Goal: Use online tool/utility: Utilize a website feature to perform a specific function

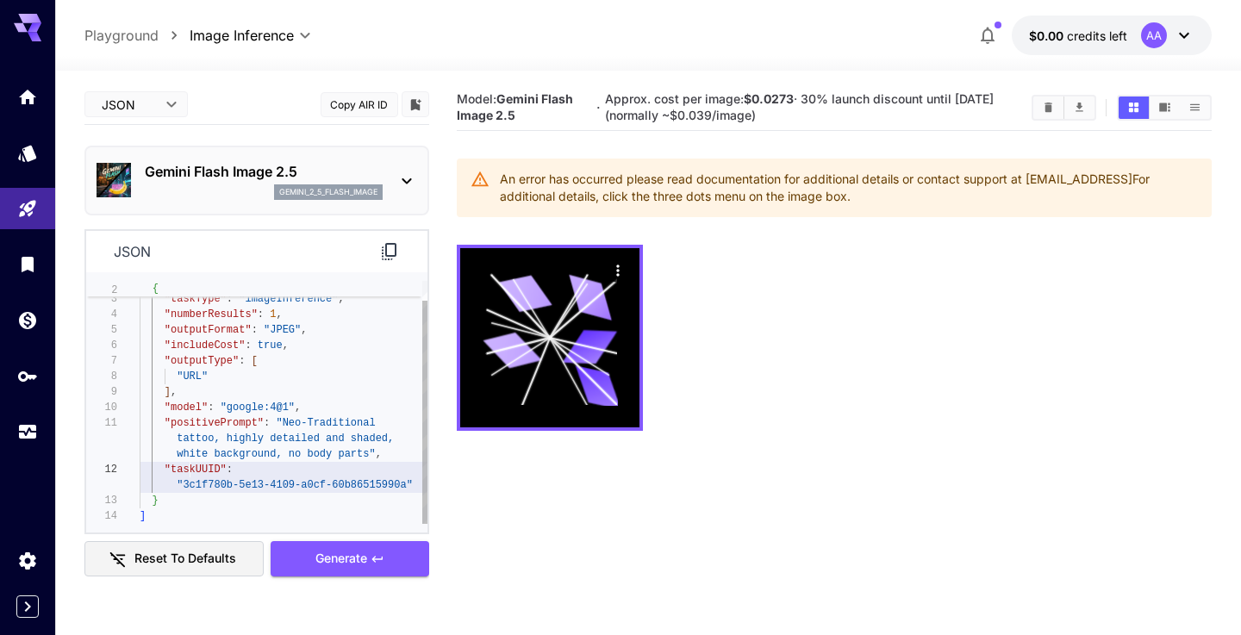
click at [187, 463] on span ""taskUUID" :" at bounding box center [189, 470] width 99 height 16
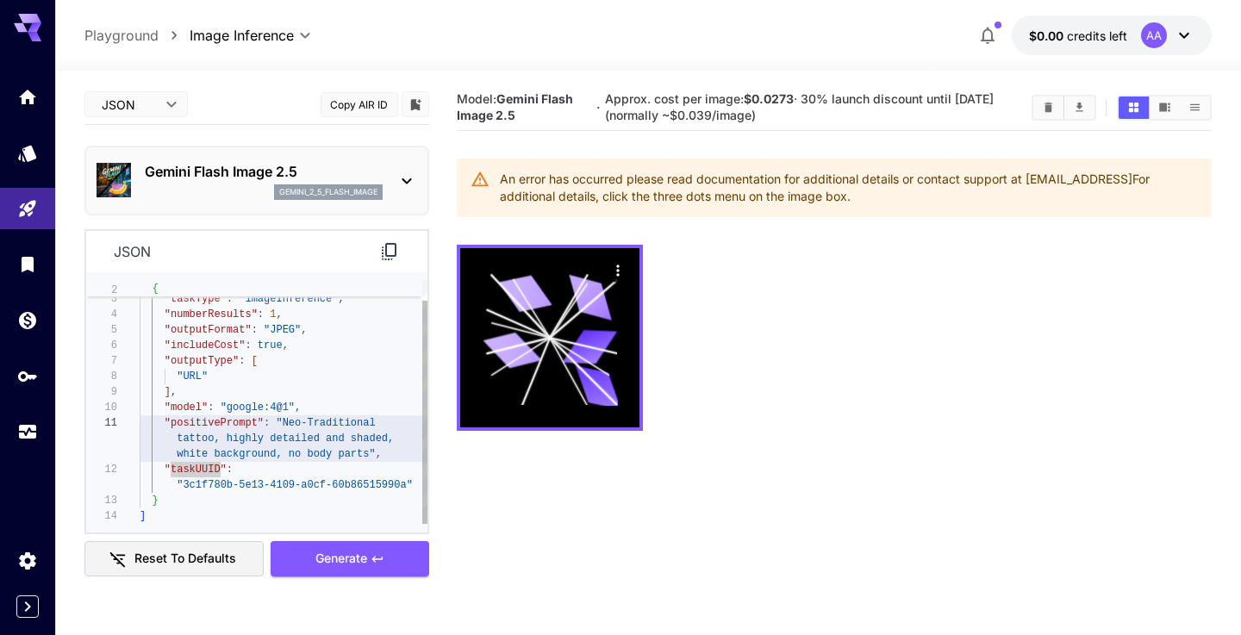
click at [205, 423] on span ""positivePrompt"" at bounding box center [214, 423] width 99 height 12
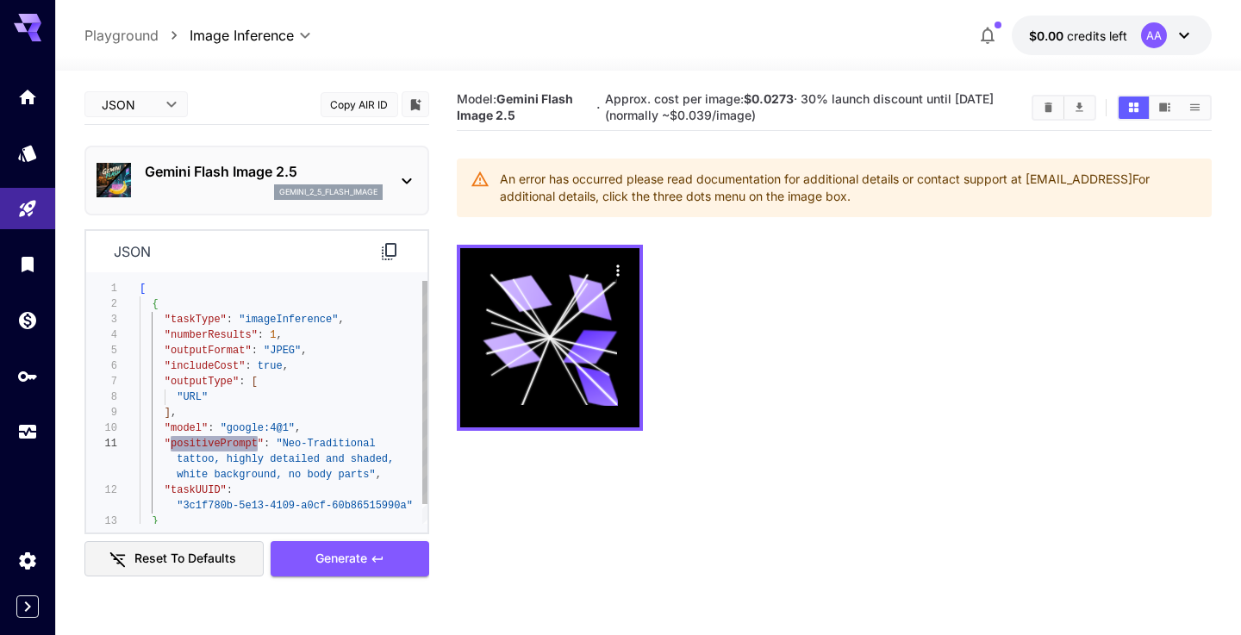
type textarea "**********"
click at [198, 384] on span ""outputType"" at bounding box center [202, 382] width 74 height 12
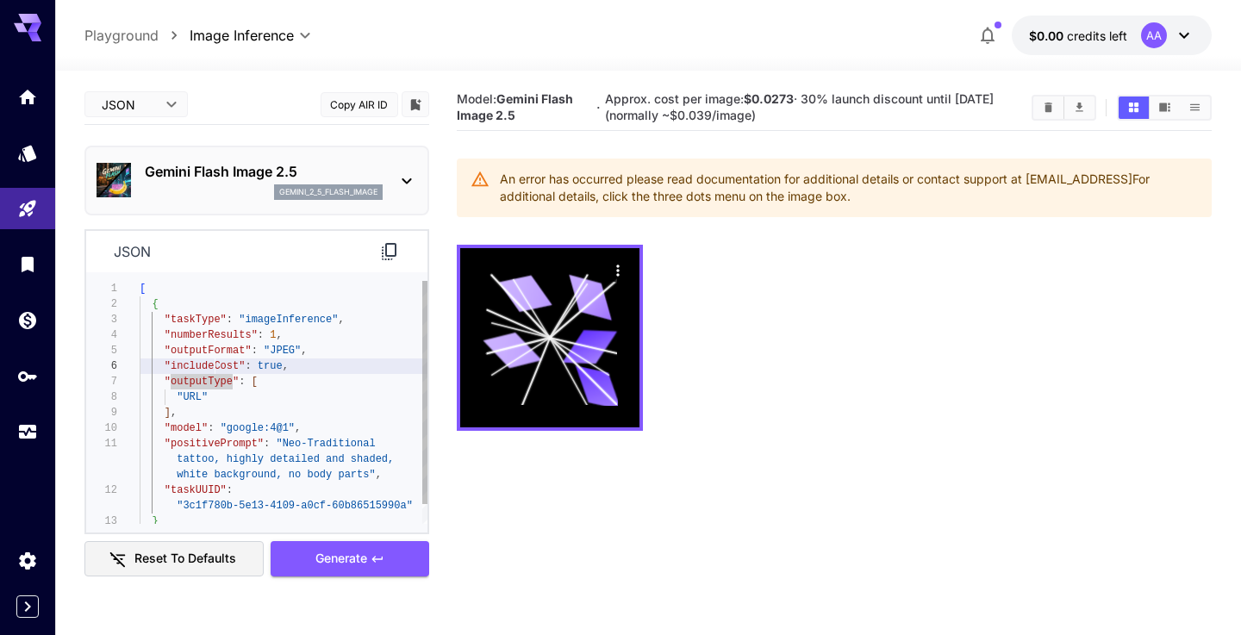
click at [216, 328] on span ""numberResults" : 1 ," at bounding box center [211, 336] width 143 height 16
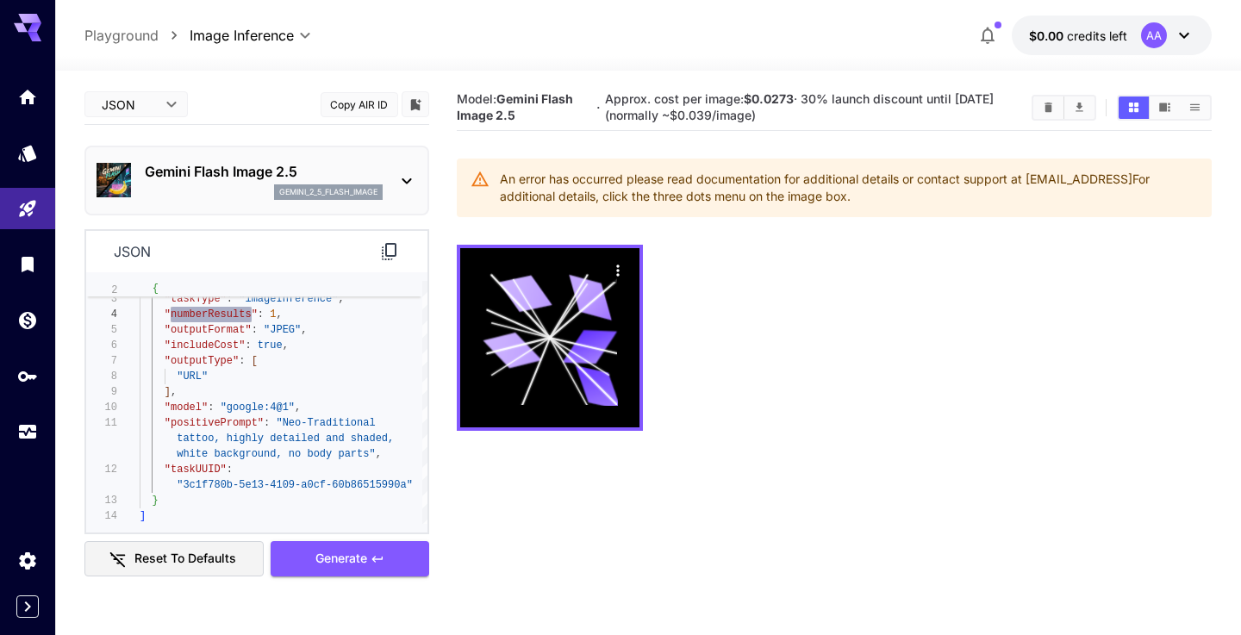
click at [178, 565] on button "Reset to defaults" at bounding box center [173, 558] width 179 height 35
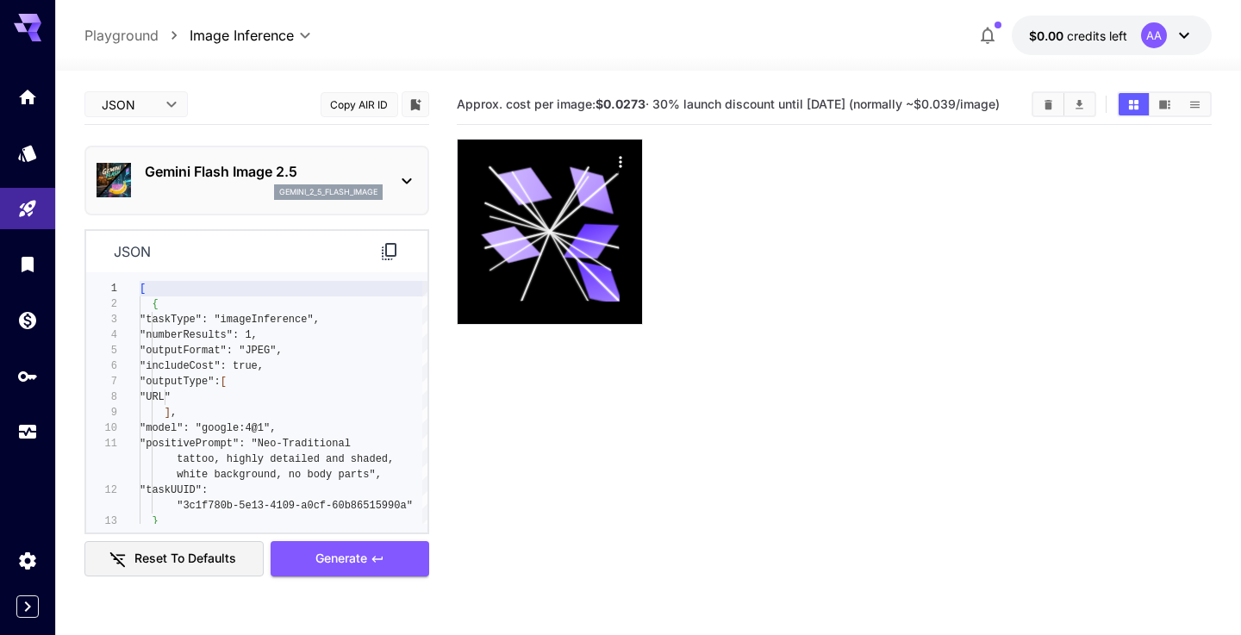
scroll to position [1, 0]
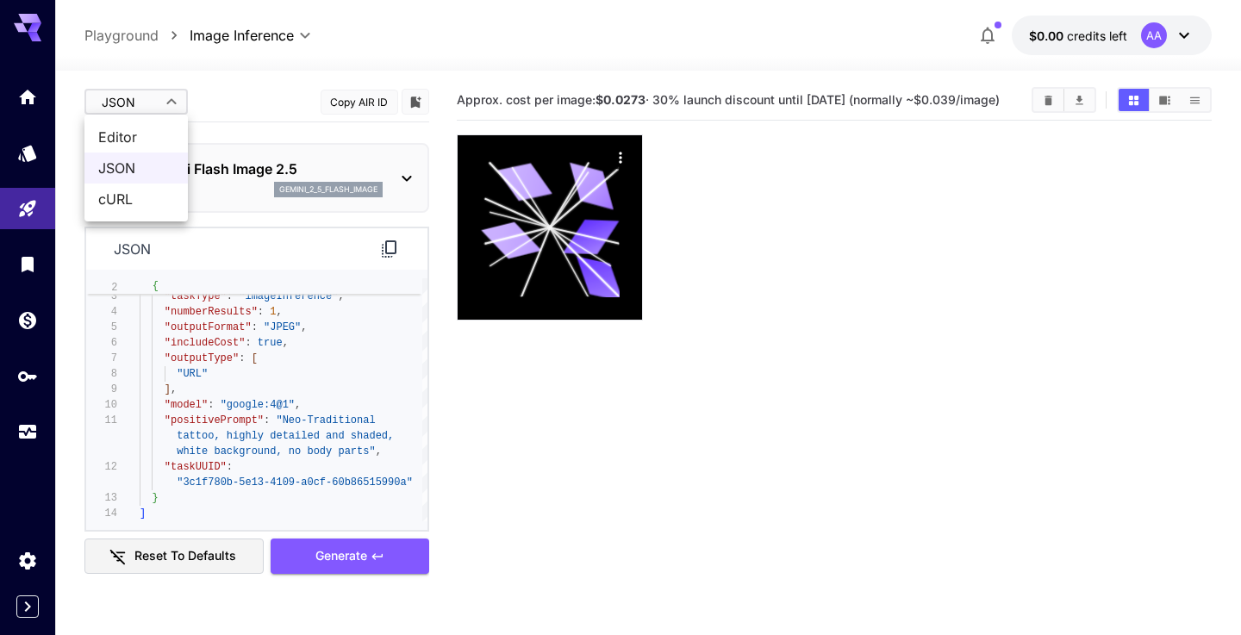
click at [172, 99] on body "**********" at bounding box center [620, 381] width 1241 height 771
click at [151, 140] on span "Editor" at bounding box center [136, 137] width 76 height 21
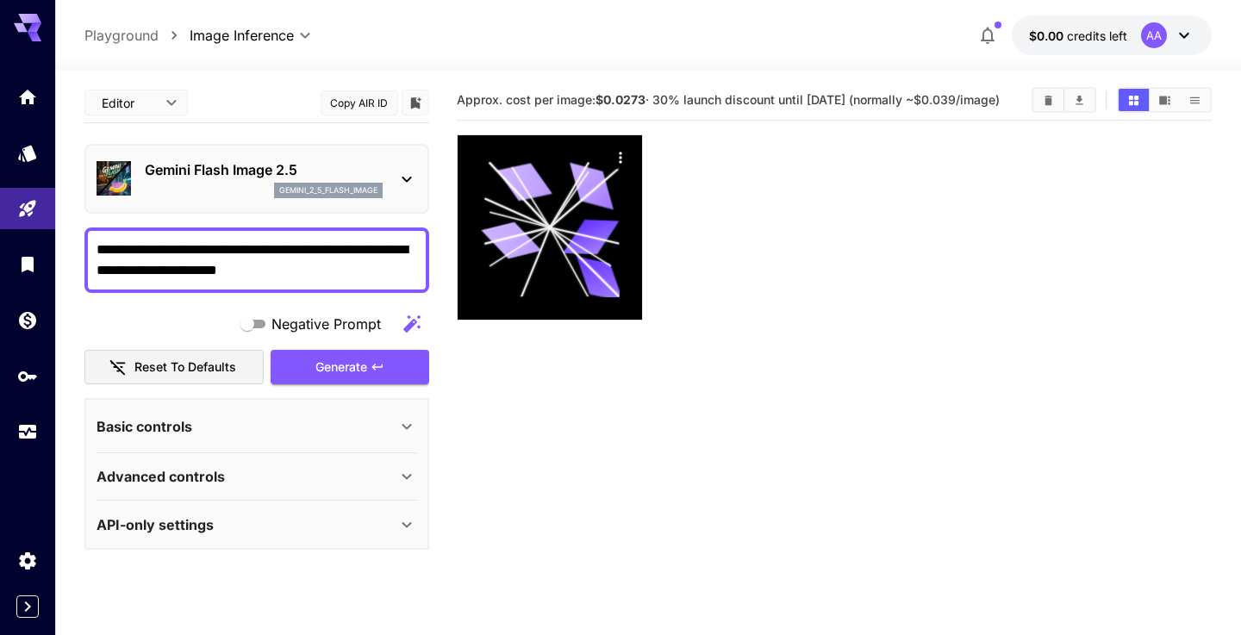
type input "****"
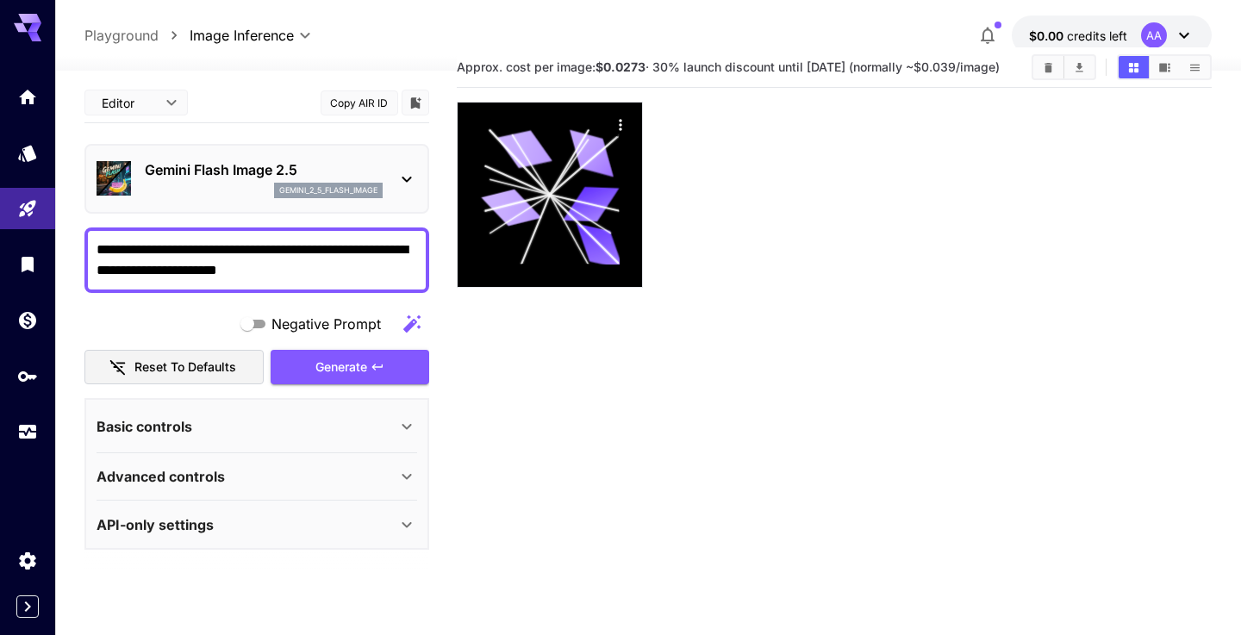
click at [179, 421] on p "Basic controls" at bounding box center [145, 426] width 96 height 21
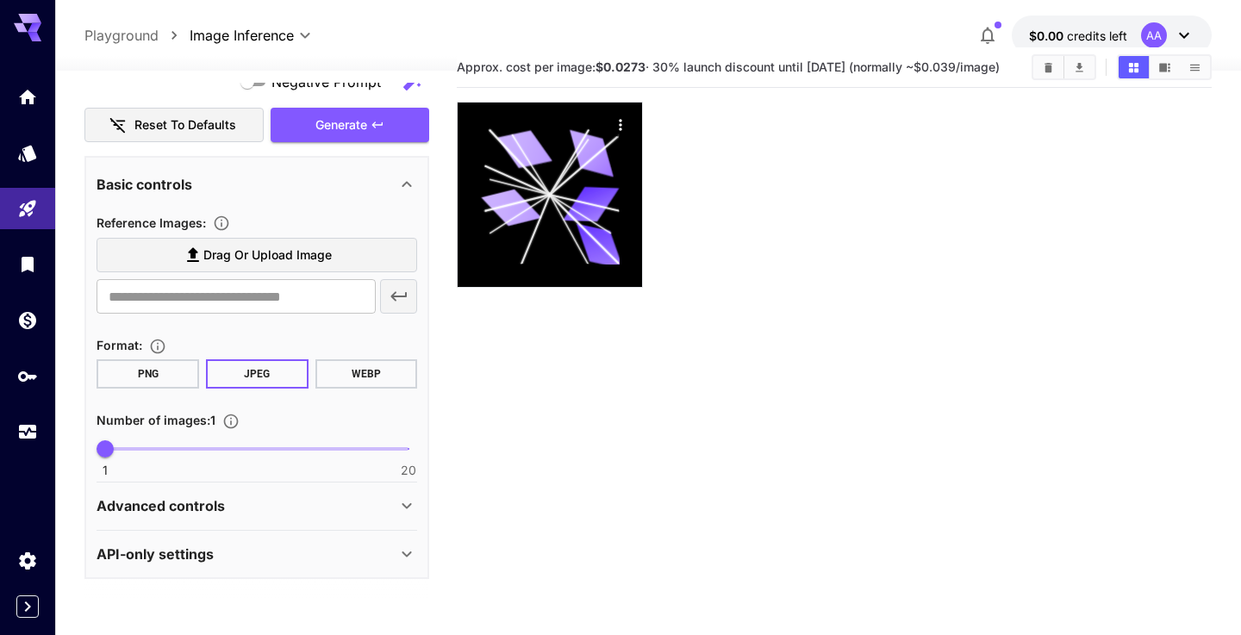
scroll to position [241, 0]
type input "*"
drag, startPoint x: 129, startPoint y: 453, endPoint x: 137, endPoint y: 458, distance: 8.9
click at [137, 458] on span "3" at bounding box center [136, 449] width 17 height 17
click at [162, 506] on p "Advanced controls" at bounding box center [161, 506] width 128 height 21
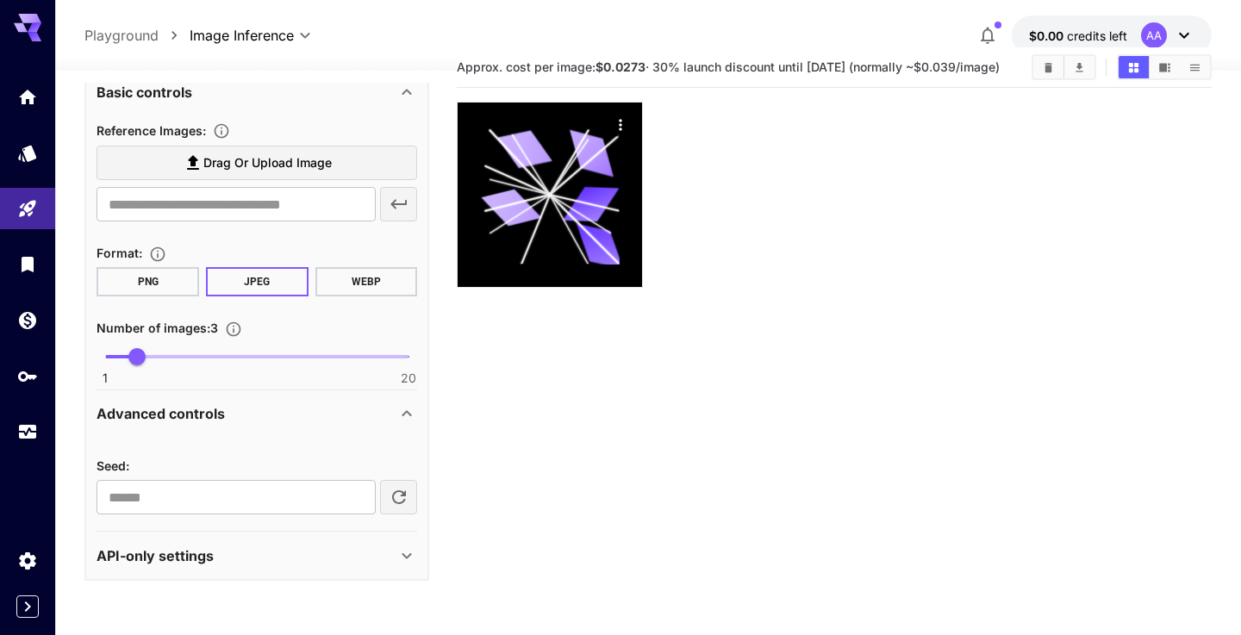
click at [156, 538] on div "API-only settings" at bounding box center [257, 555] width 321 height 41
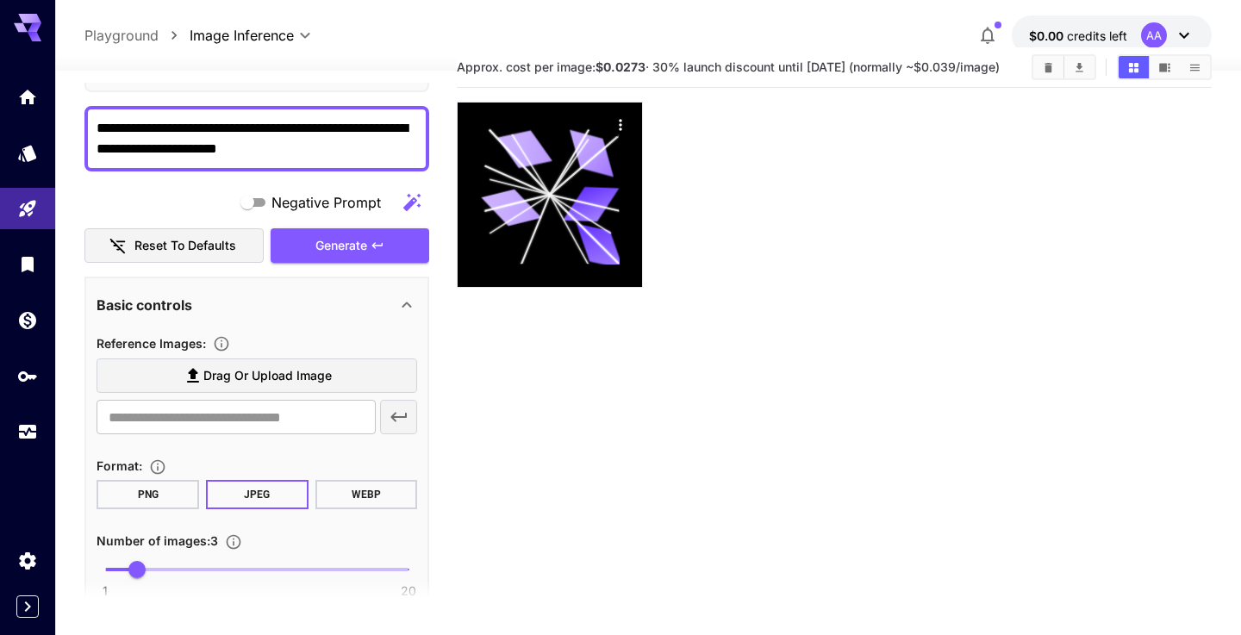
scroll to position [122, 0]
click at [152, 343] on span "Reference Images :" at bounding box center [151, 342] width 109 height 15
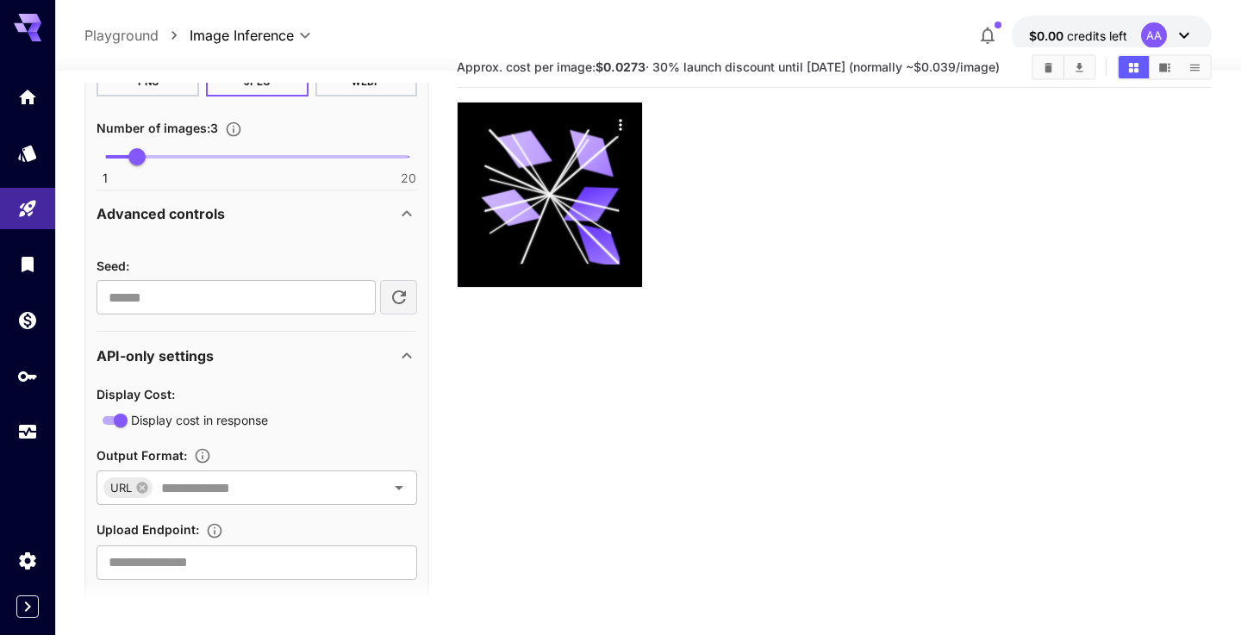
scroll to position [558, 0]
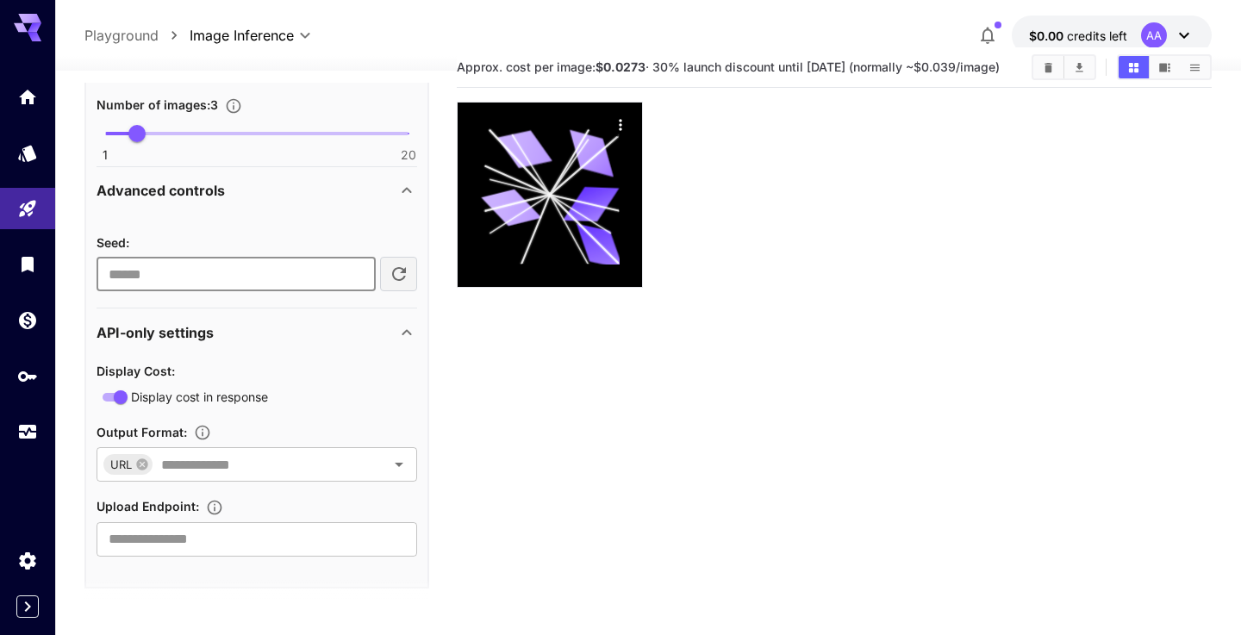
click at [234, 268] on input "number" at bounding box center [236, 274] width 278 height 34
click at [360, 272] on input "*" at bounding box center [236, 274] width 278 height 34
type input "*"
click at [359, 272] on input "*" at bounding box center [236, 274] width 278 height 34
type input "*"
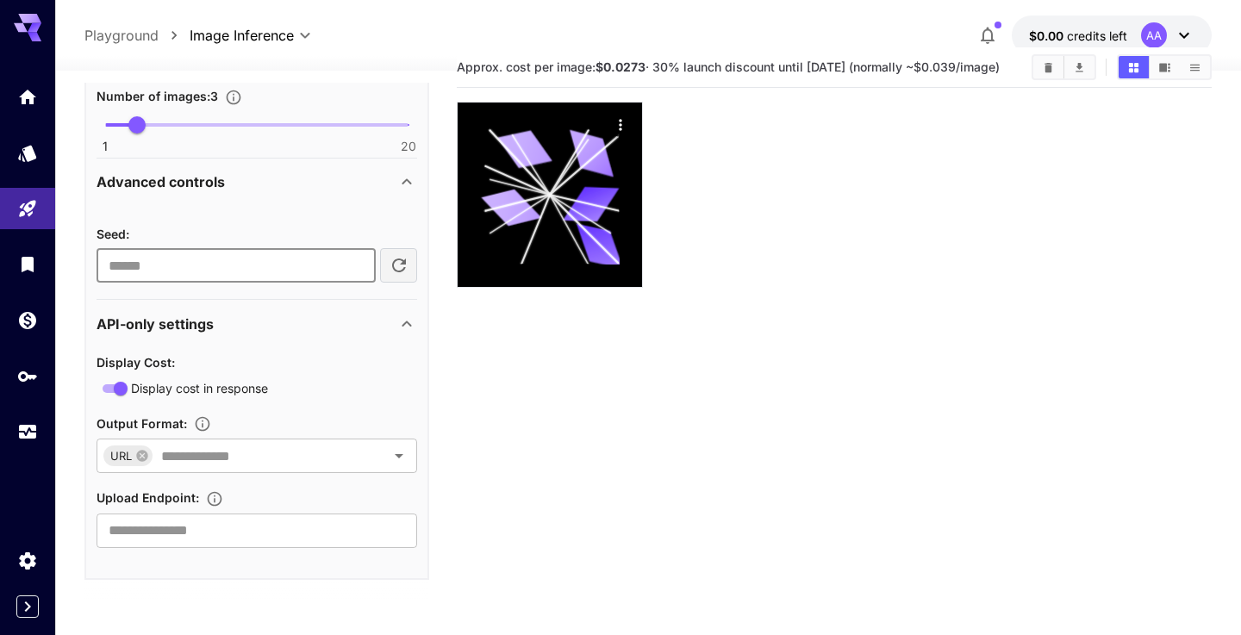
scroll to position [565, 0]
click at [104, 533] on input "text" at bounding box center [257, 532] width 321 height 34
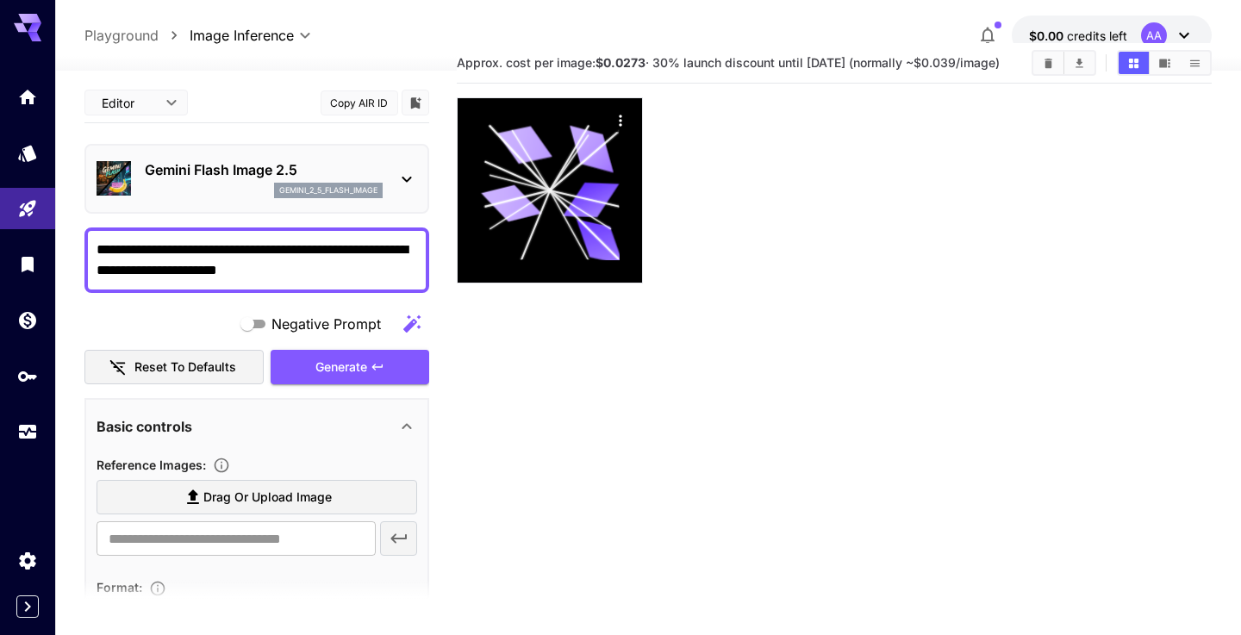
scroll to position [0, 0]
drag, startPoint x: 132, startPoint y: 99, endPoint x: 207, endPoint y: 239, distance: 158.5
click at [131, 99] on body "**********" at bounding box center [620, 344] width 1241 height 771
drag, startPoint x: 456, startPoint y: 402, endPoint x: 527, endPoint y: 396, distance: 71.8
click at [462, 401] on div at bounding box center [620, 317] width 1241 height 635
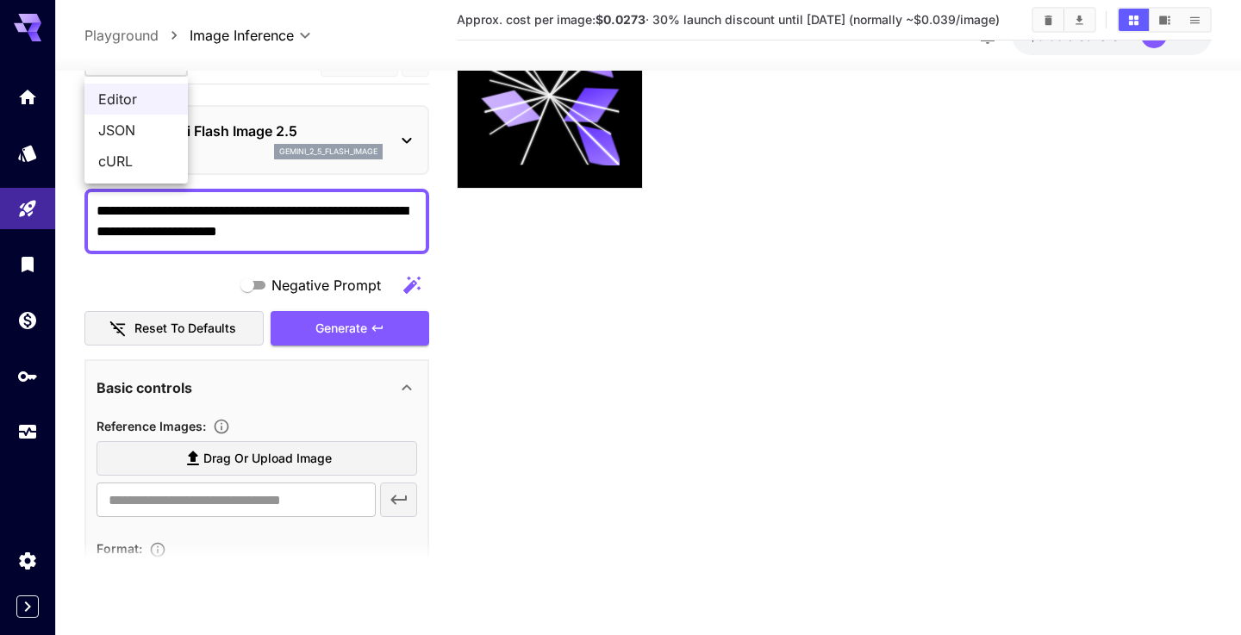
click at [145, 77] on body "**********" at bounding box center [620, 249] width 1241 height 771
click at [140, 125] on span "JSON" at bounding box center [136, 130] width 76 height 21
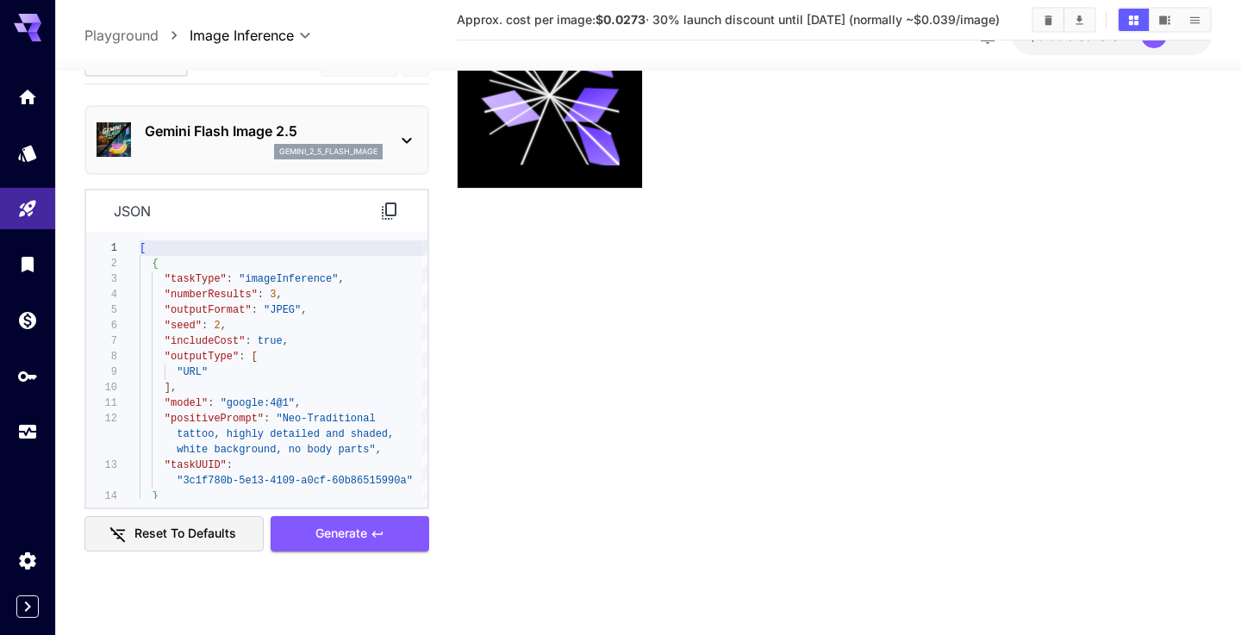
click at [139, 78] on body "**********" at bounding box center [620, 249] width 1241 height 771
click at [134, 98] on span "Editor" at bounding box center [136, 99] width 76 height 21
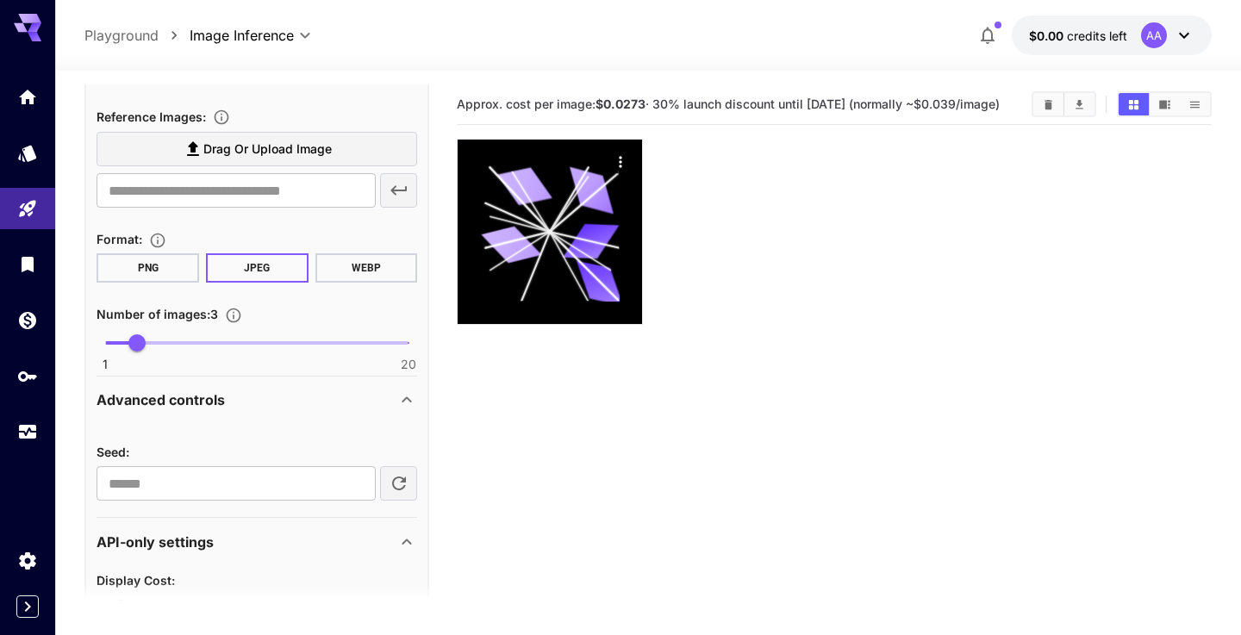
scroll to position [187, 0]
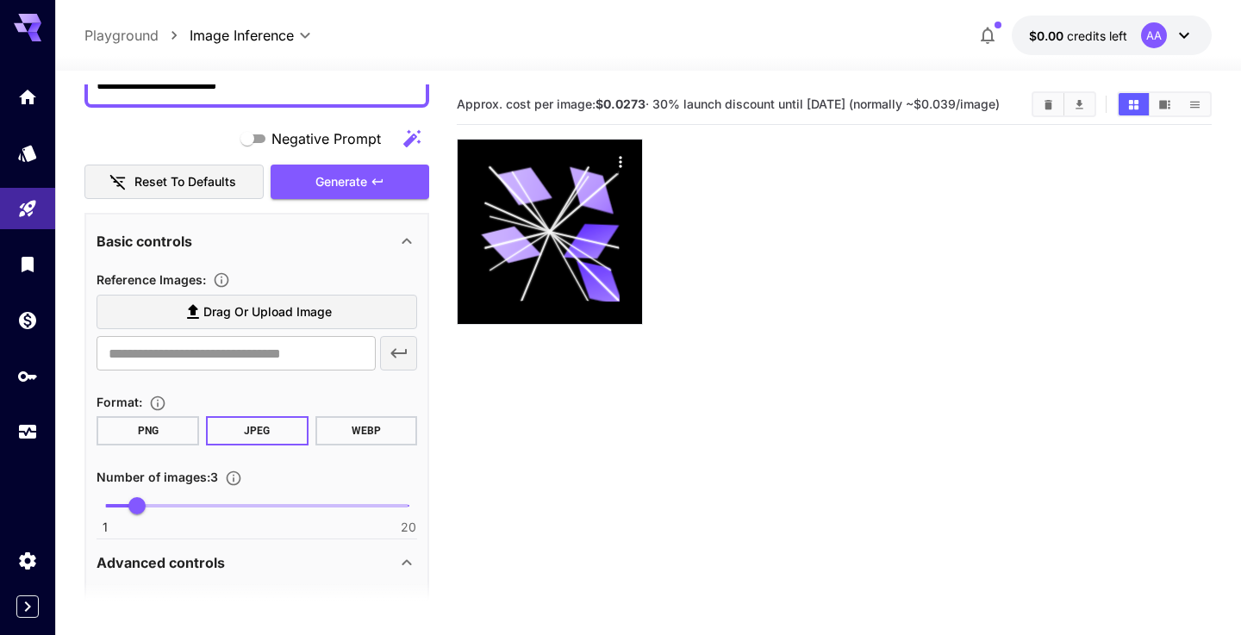
click at [113, 395] on span "Format :" at bounding box center [120, 402] width 46 height 15
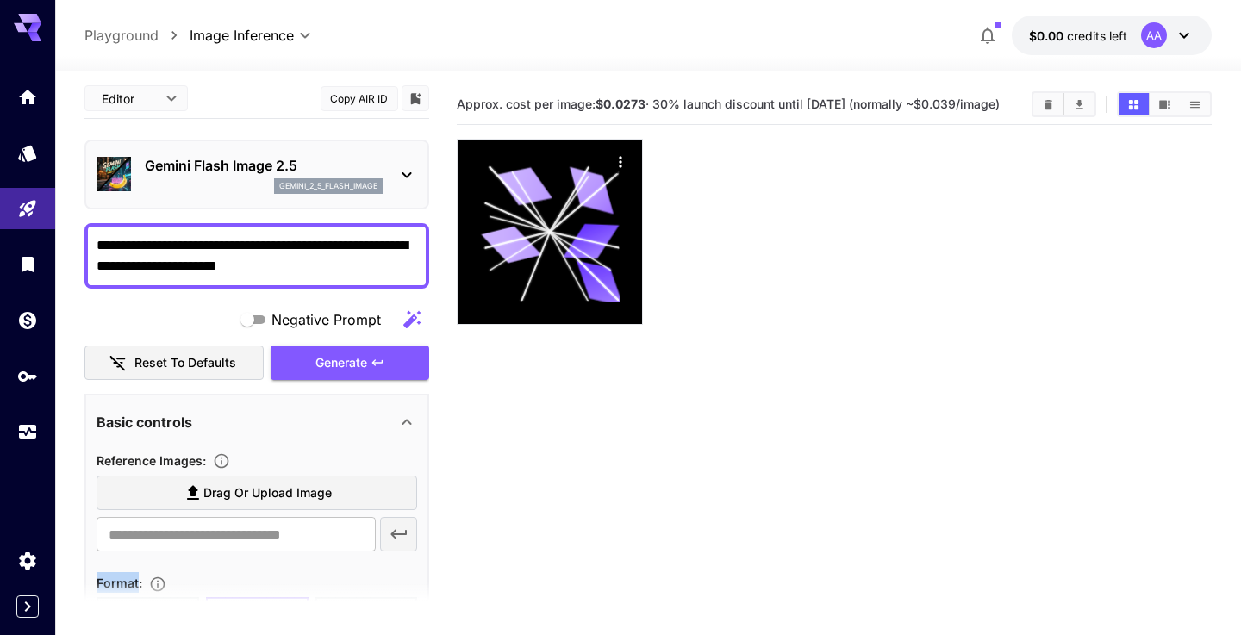
scroll to position [4, 0]
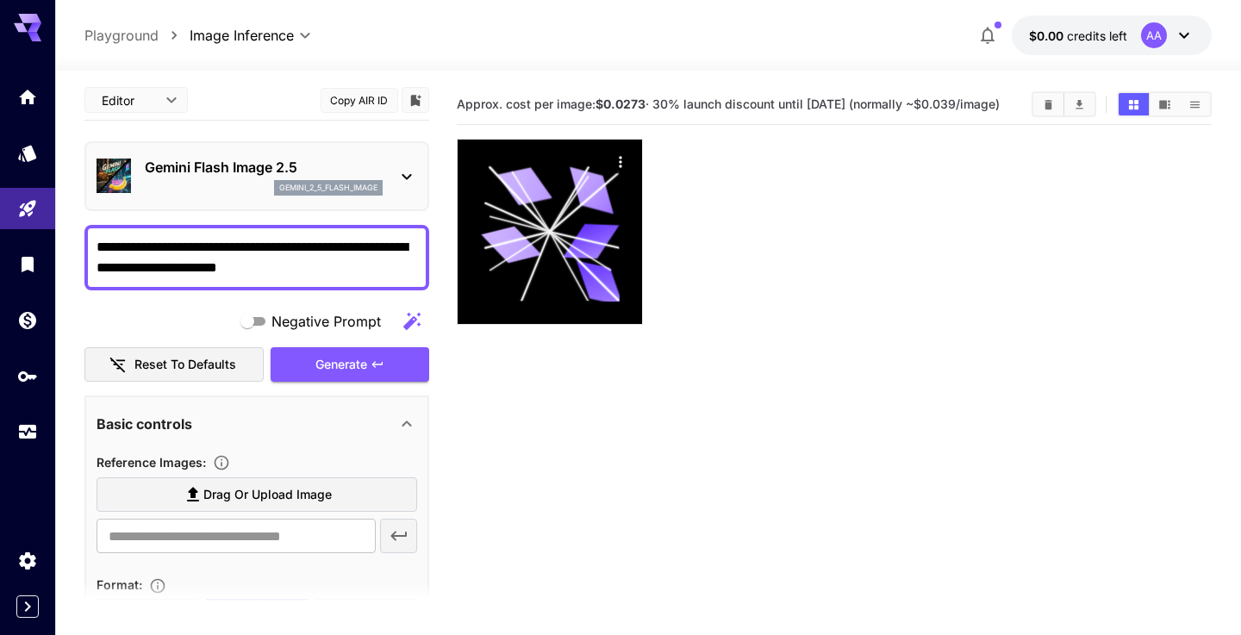
click at [197, 419] on div "Basic controls" at bounding box center [247, 424] width 300 height 21
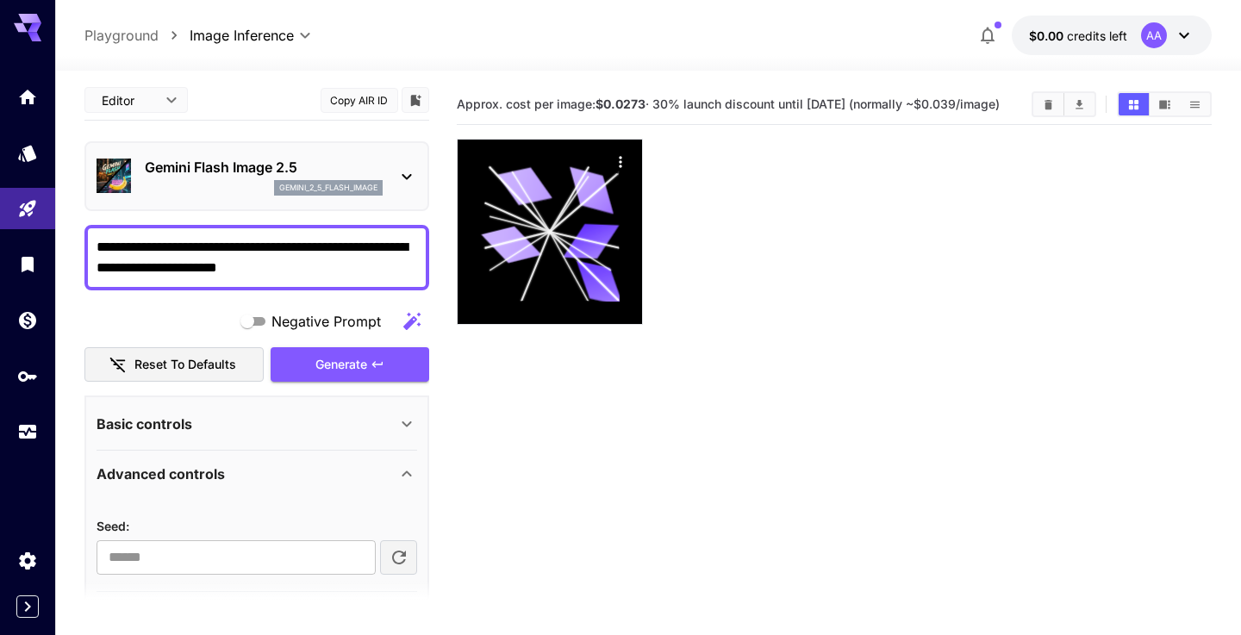
click at [278, 420] on div "Basic controls" at bounding box center [247, 424] width 300 height 21
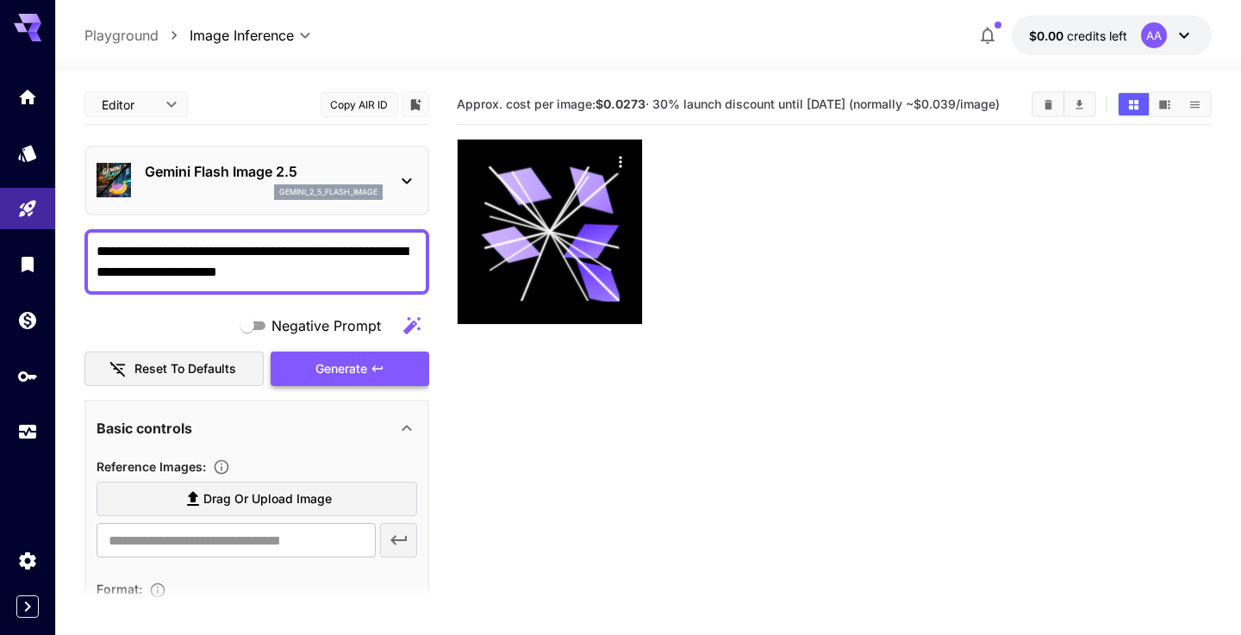
scroll to position [0, 0]
click at [130, 104] on body "**********" at bounding box center [620, 385] width 1241 height 771
click at [138, 183] on li "JSON" at bounding box center [135, 170] width 103 height 31
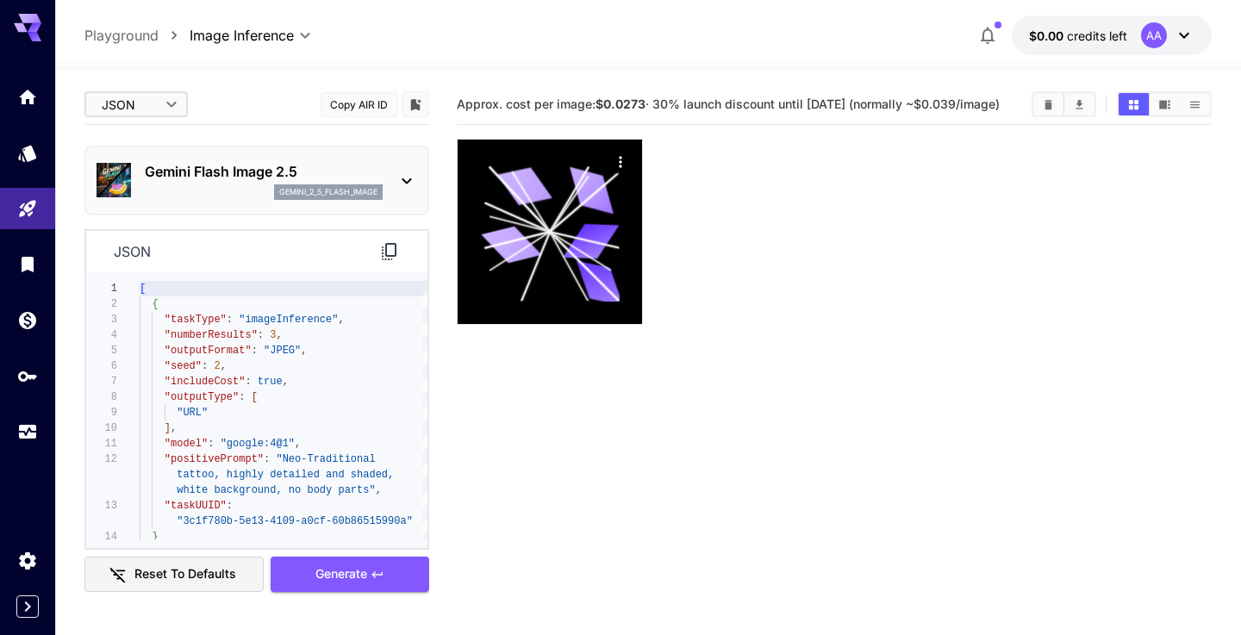
type input "****"
click at [211, 375] on span ""includeCost" : true ," at bounding box center [214, 382] width 149 height 16
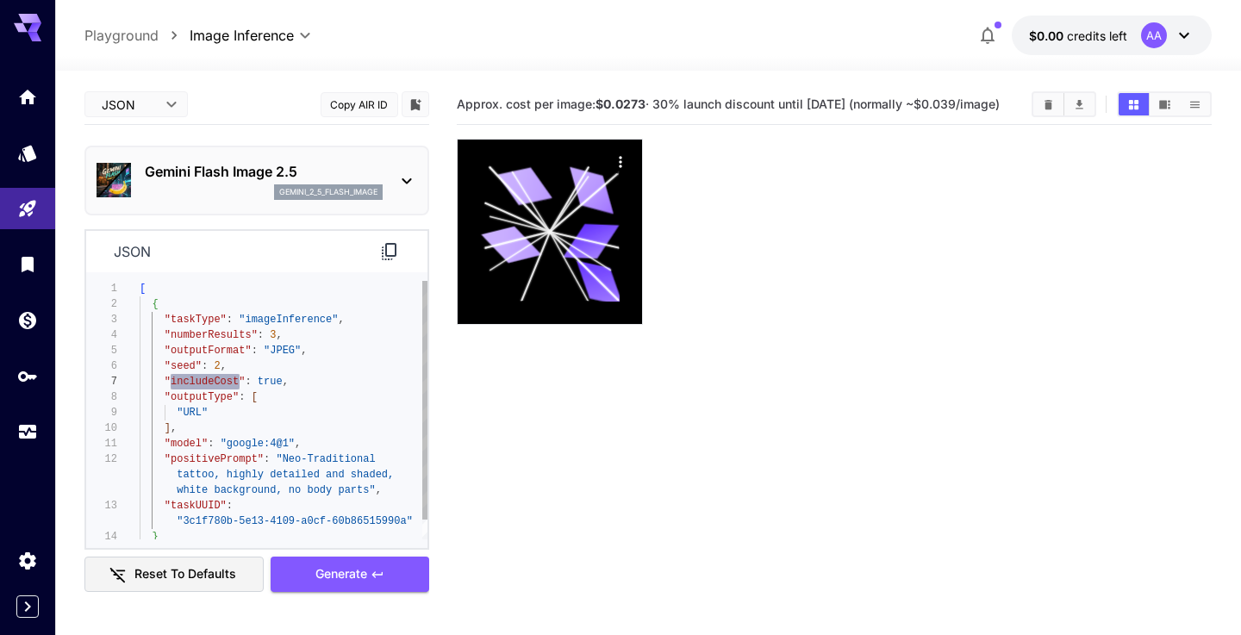
click at [185, 321] on span ""taskType"" at bounding box center [196, 320] width 62 height 12
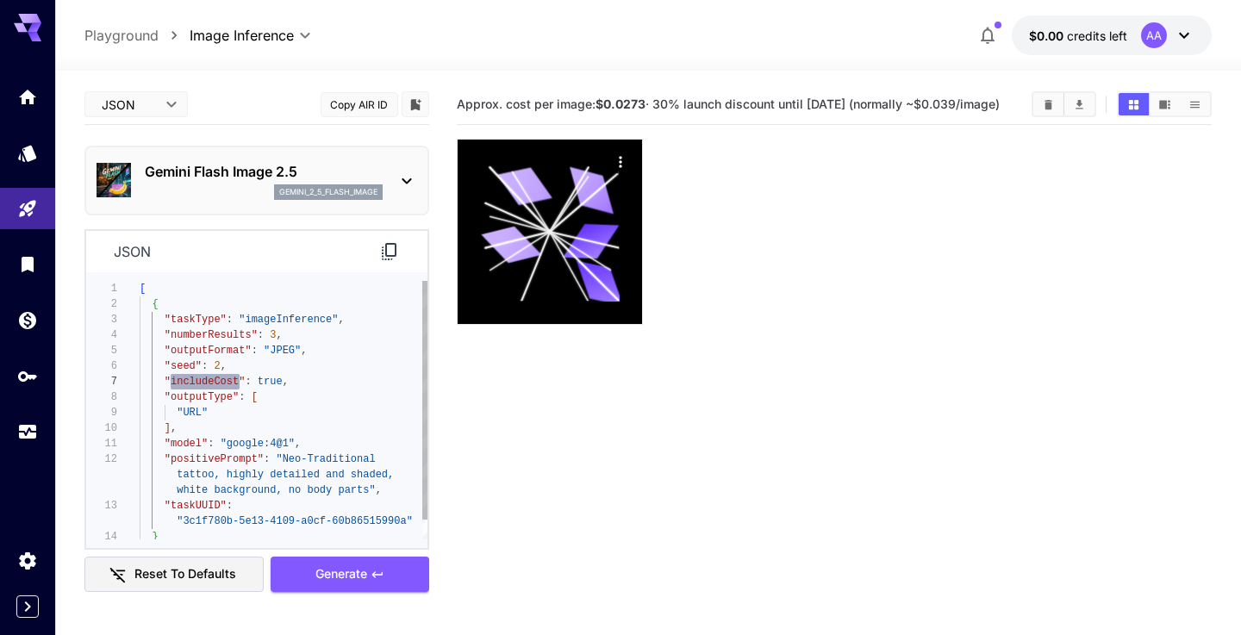
click at [183, 374] on span ""includeCost" : true ," at bounding box center [214, 382] width 149 height 16
click at [229, 354] on span ""outputFormat"" at bounding box center [208, 351] width 87 height 12
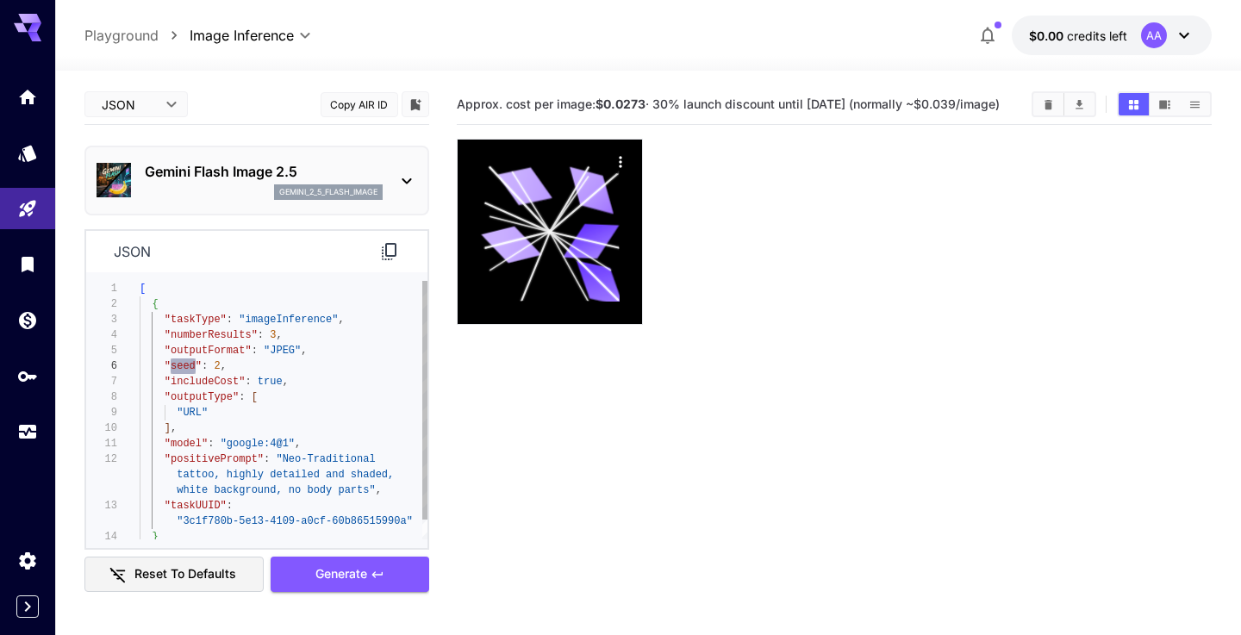
scroll to position [62, 0]
click at [229, 354] on span ""outputFormat"" at bounding box center [208, 351] width 87 height 12
click at [186, 367] on span ""seed"" at bounding box center [183, 366] width 37 height 12
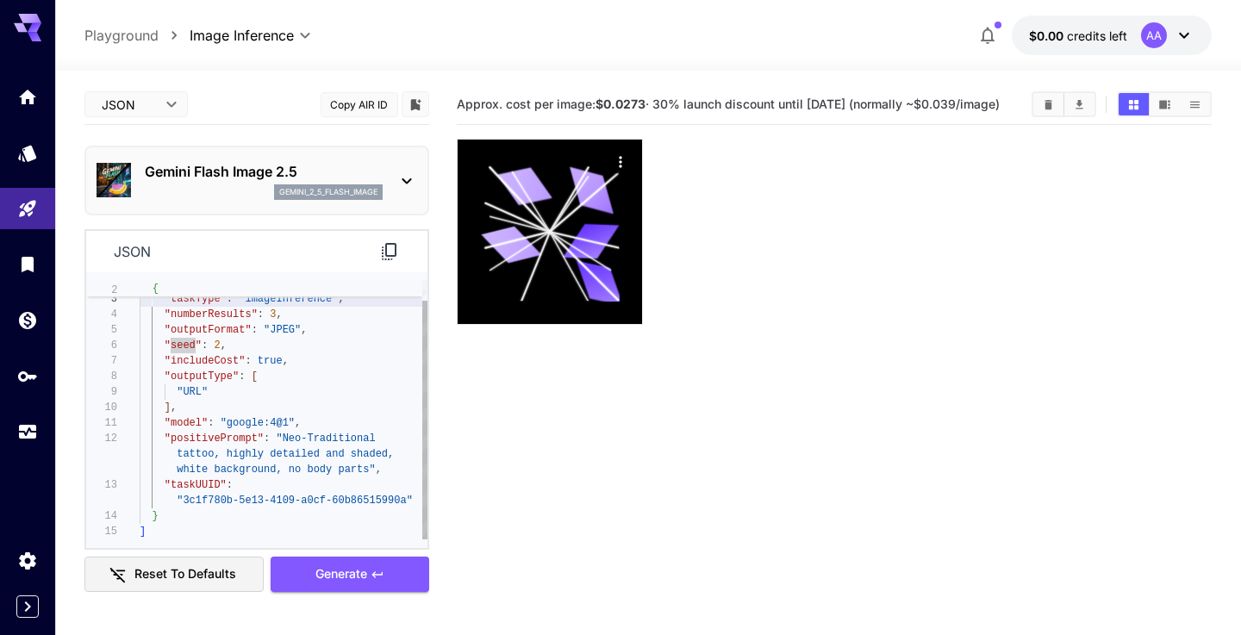
scroll to position [31, 0]
drag, startPoint x: 151, startPoint y: 303, endPoint x: 172, endPoint y: 329, distance: 33.7
click at [172, 329] on div "{ "taskType" : "imageInference" , "numberResults" : 3 , "outputFormat" : "JPEG"…" at bounding box center [284, 399] width 288 height 279
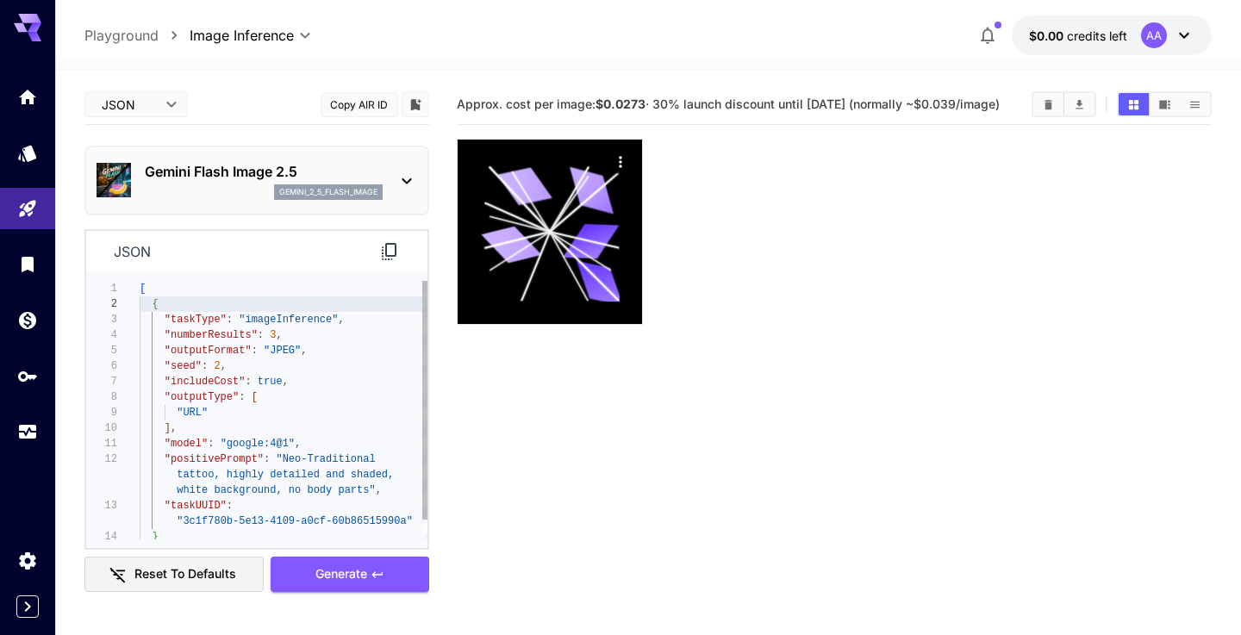
click at [150, 303] on span at bounding box center [146, 304] width 12 height 12
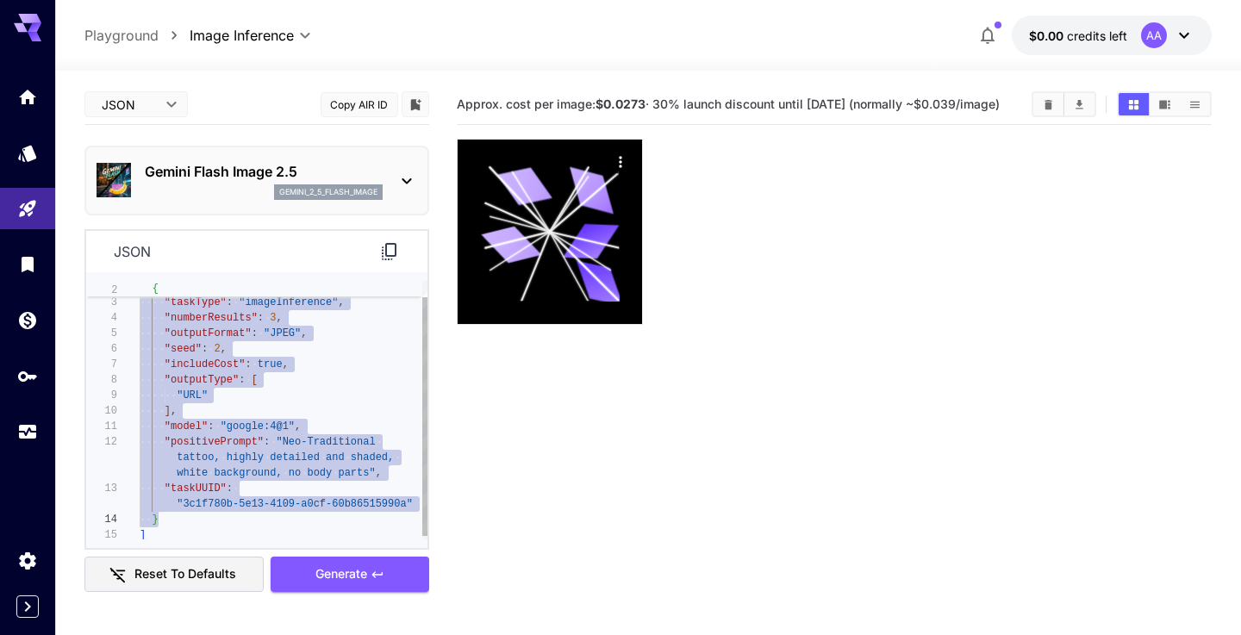
drag, startPoint x: 150, startPoint y: 303, endPoint x: 177, endPoint y: 515, distance: 214.6
click at [177, 515] on div "{ "taskType" : "imageInference" , "numberResults" : 3 , "outputFormat" : "JPEG"…" at bounding box center [284, 403] width 288 height 279
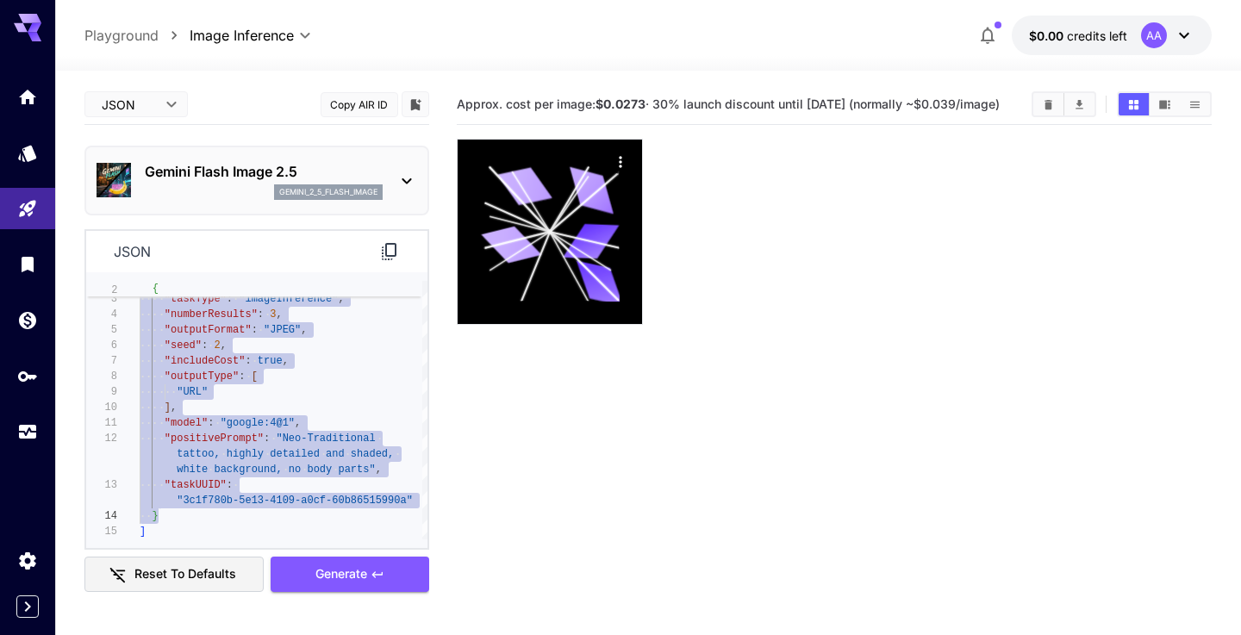
click at [633, 443] on section "Approx. cost per image: $0.0273 · 30% launch discount until [DATE] (normally ~$…" at bounding box center [834, 401] width 754 height 635
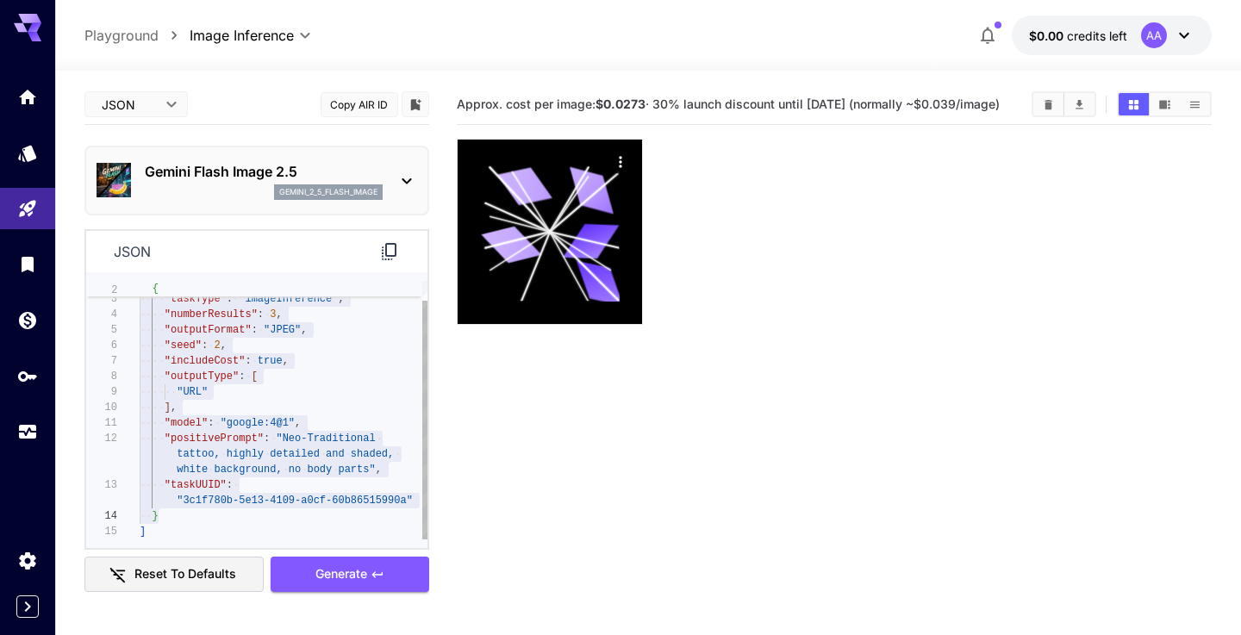
type textarea "**********"
click at [346, 367] on div ""includeCost" : true ," at bounding box center [284, 361] width 288 height 16
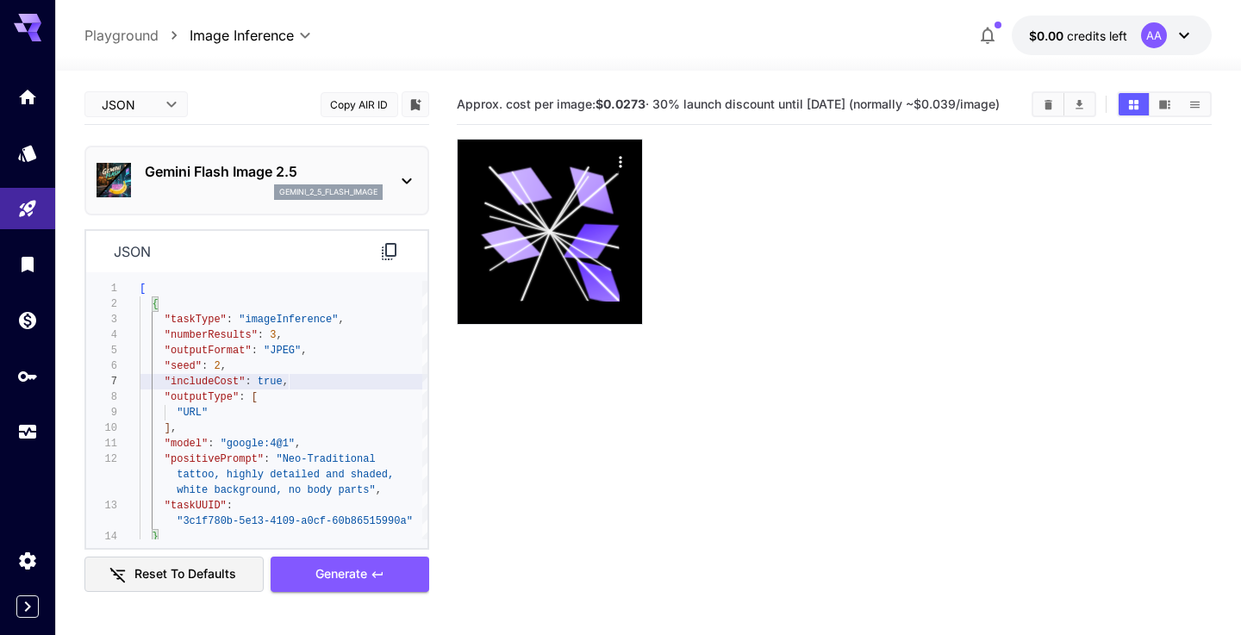
scroll to position [0, 0]
click at [163, 109] on body "**********" at bounding box center [620, 385] width 1241 height 771
click at [162, 135] on span "Editor" at bounding box center [136, 139] width 76 height 21
type input "****"
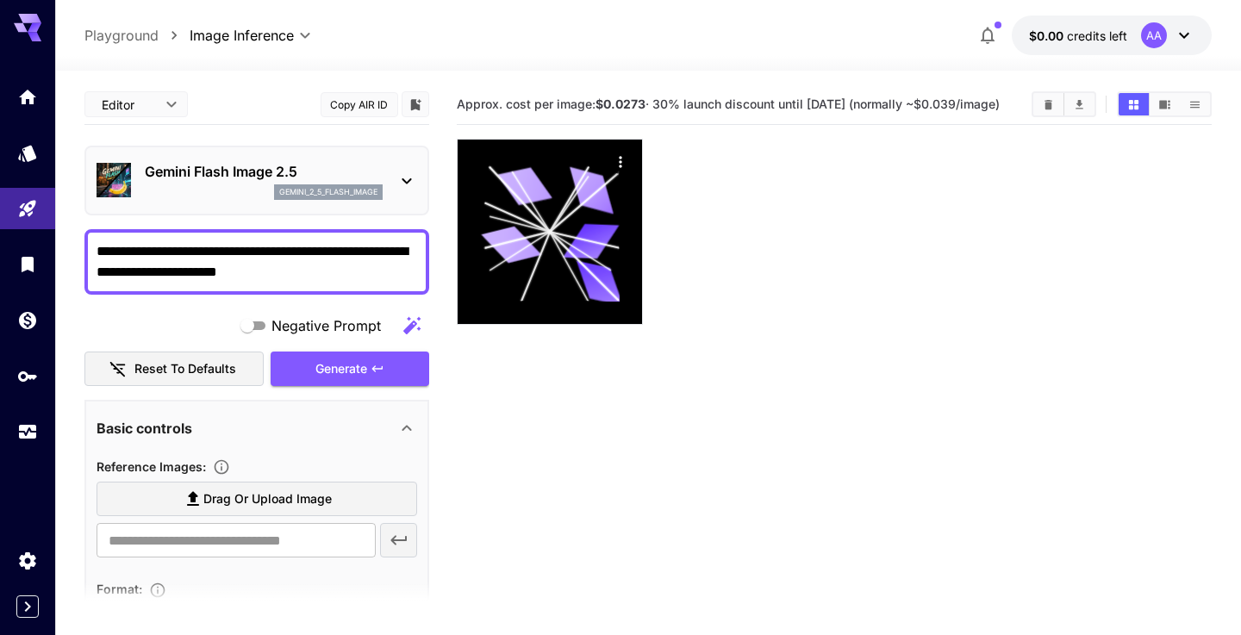
drag, startPoint x: 318, startPoint y: 266, endPoint x: 44, endPoint y: 234, distance: 275.9
click at [44, 234] on div "**********" at bounding box center [620, 385] width 1241 height 771
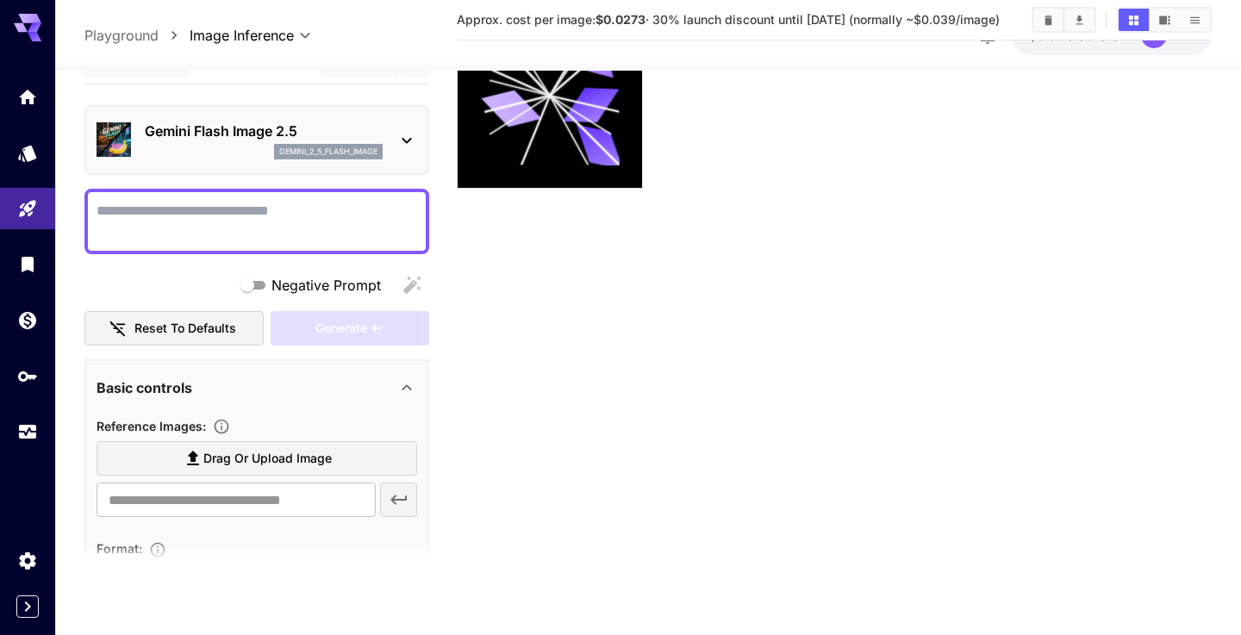
click at [415, 284] on div "Negative Prompt" at bounding box center [256, 284] width 345 height 34
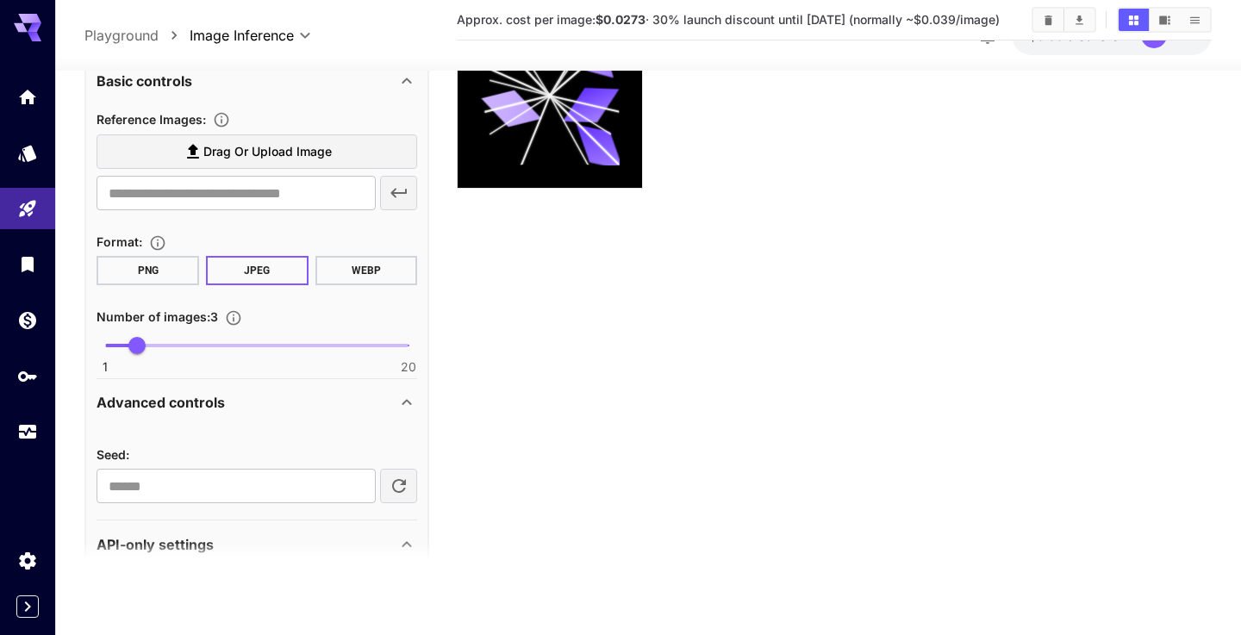
scroll to position [333, 0]
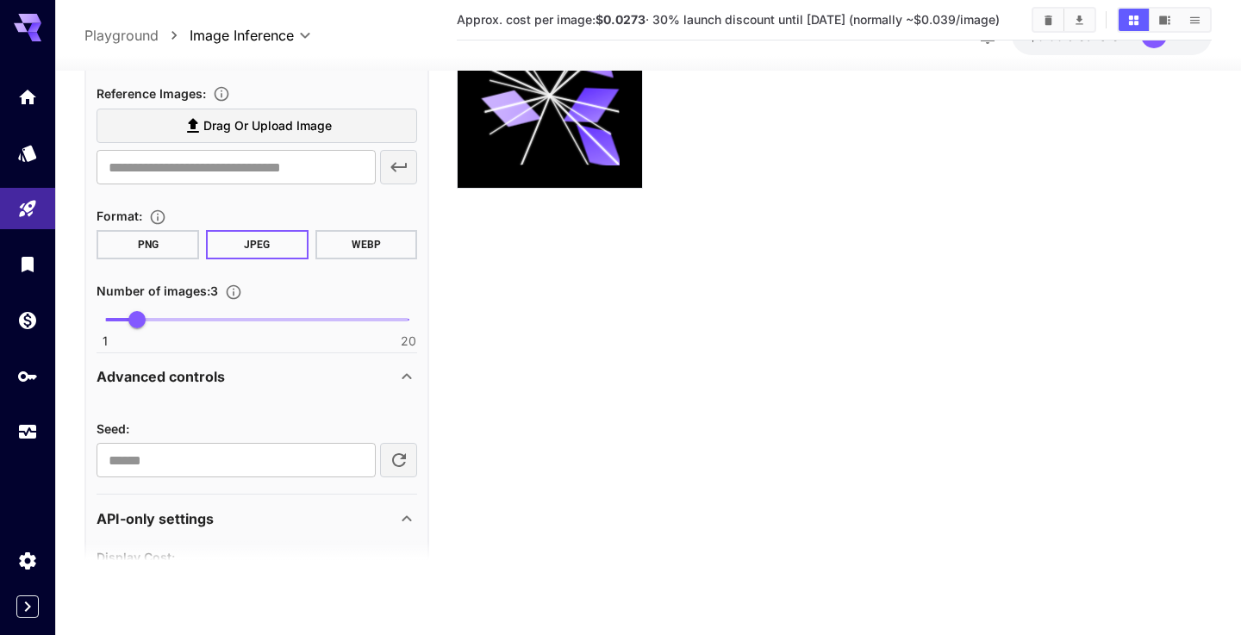
click at [359, 243] on button "WEBP" at bounding box center [366, 244] width 103 height 29
click at [134, 247] on button "PNG" at bounding box center [148, 244] width 103 height 29
click at [280, 243] on button "JPEG" at bounding box center [257, 244] width 103 height 29
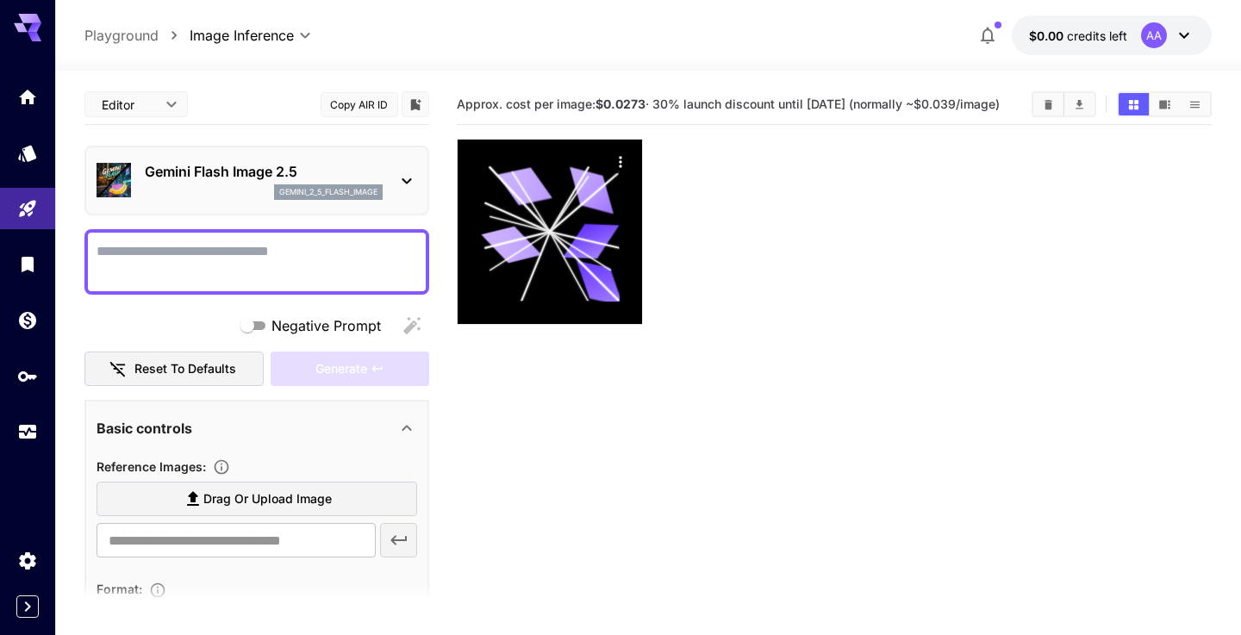
scroll to position [0, 0]
click at [140, 92] on body "**********" at bounding box center [620, 385] width 1241 height 771
click at [132, 174] on span "JSON" at bounding box center [136, 170] width 76 height 21
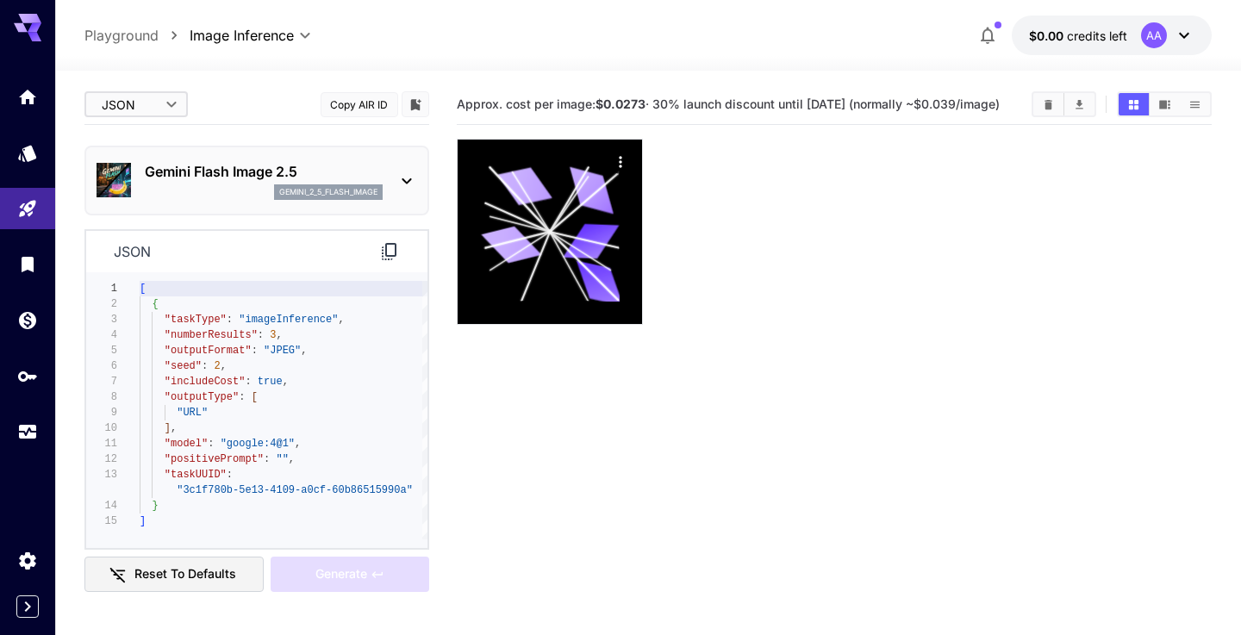
click at [148, 113] on body "**********" at bounding box center [620, 385] width 1241 height 771
click at [153, 132] on span "Editor" at bounding box center [136, 139] width 76 height 21
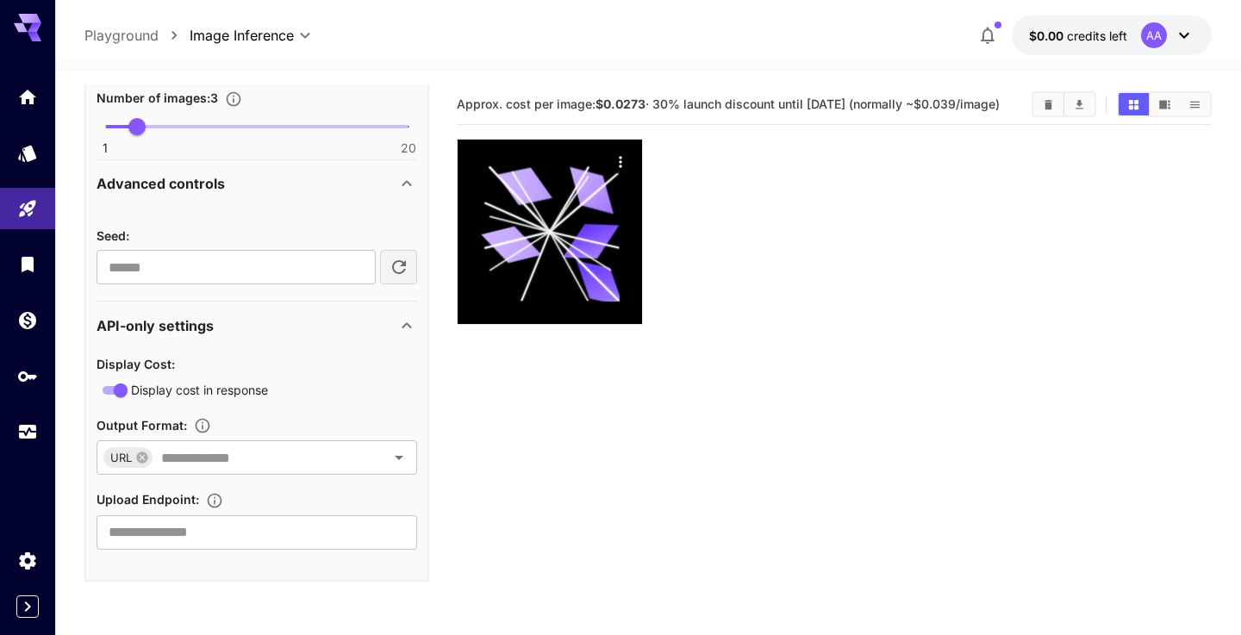
scroll to position [565, 0]
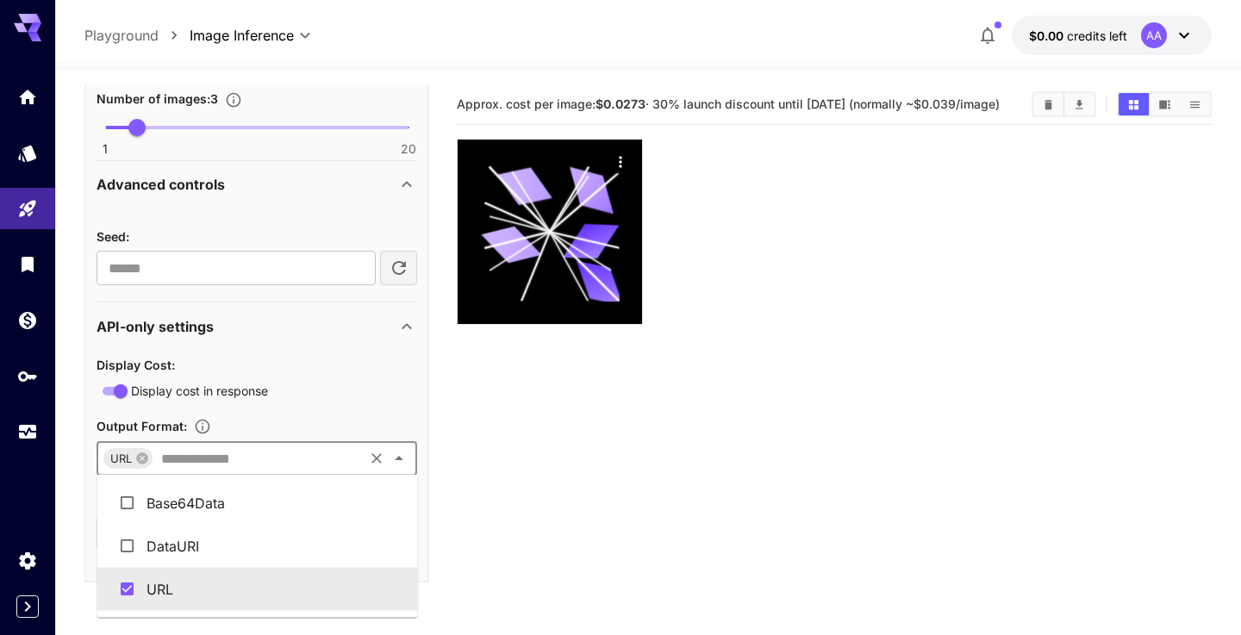
click at [301, 446] on input "text" at bounding box center [257, 458] width 207 height 24
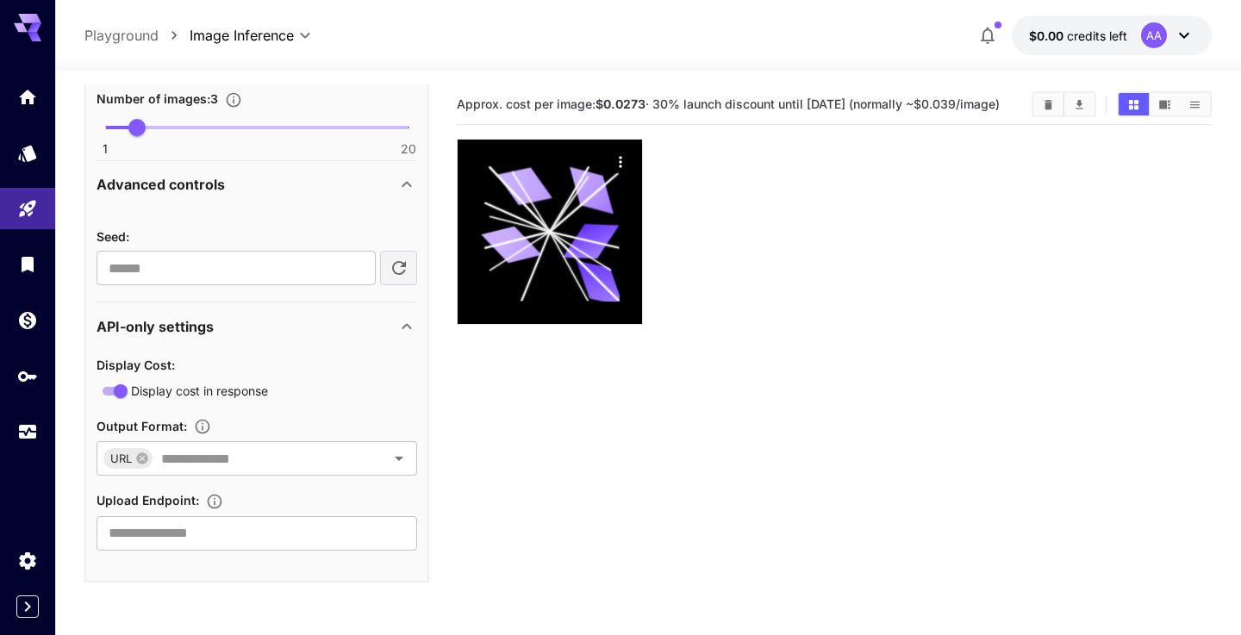
click at [470, 461] on section "Approx. cost per image: $0.0273 · 30% launch discount until [DATE] (normally ~$…" at bounding box center [834, 401] width 754 height 635
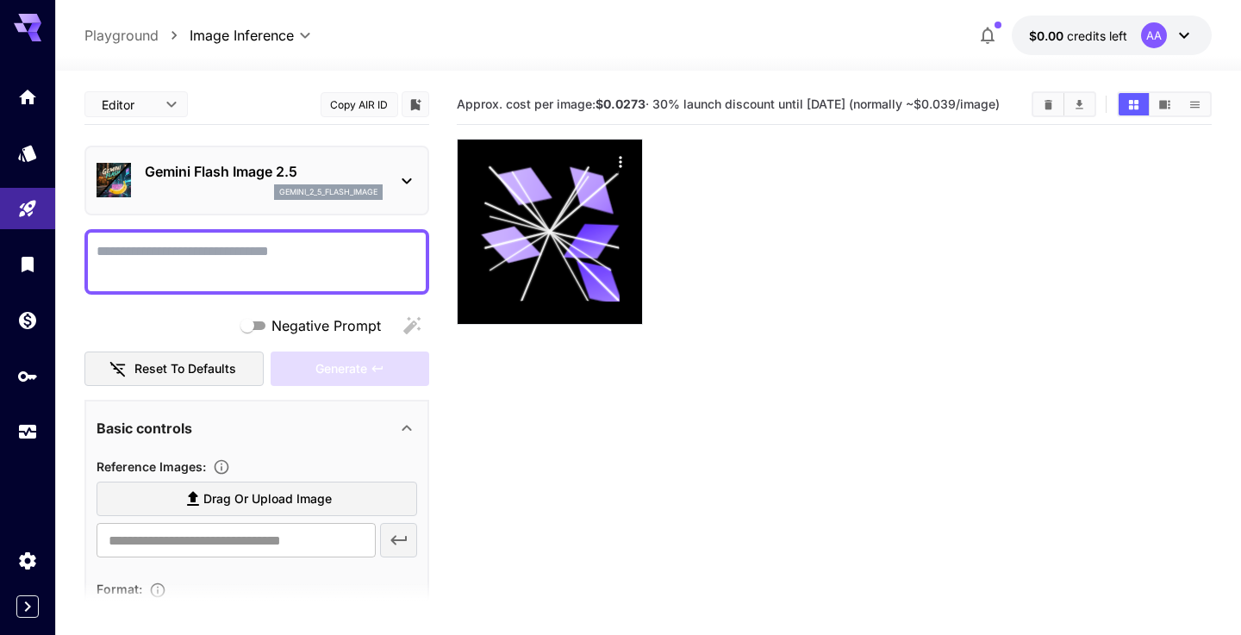
scroll to position [0, 0]
click at [146, 105] on body "**********" at bounding box center [620, 385] width 1241 height 771
click at [147, 104] on div at bounding box center [620, 317] width 1241 height 635
click at [147, 106] on body "**********" at bounding box center [620, 385] width 1241 height 771
click at [122, 209] on span "cURL" at bounding box center [136, 201] width 76 height 21
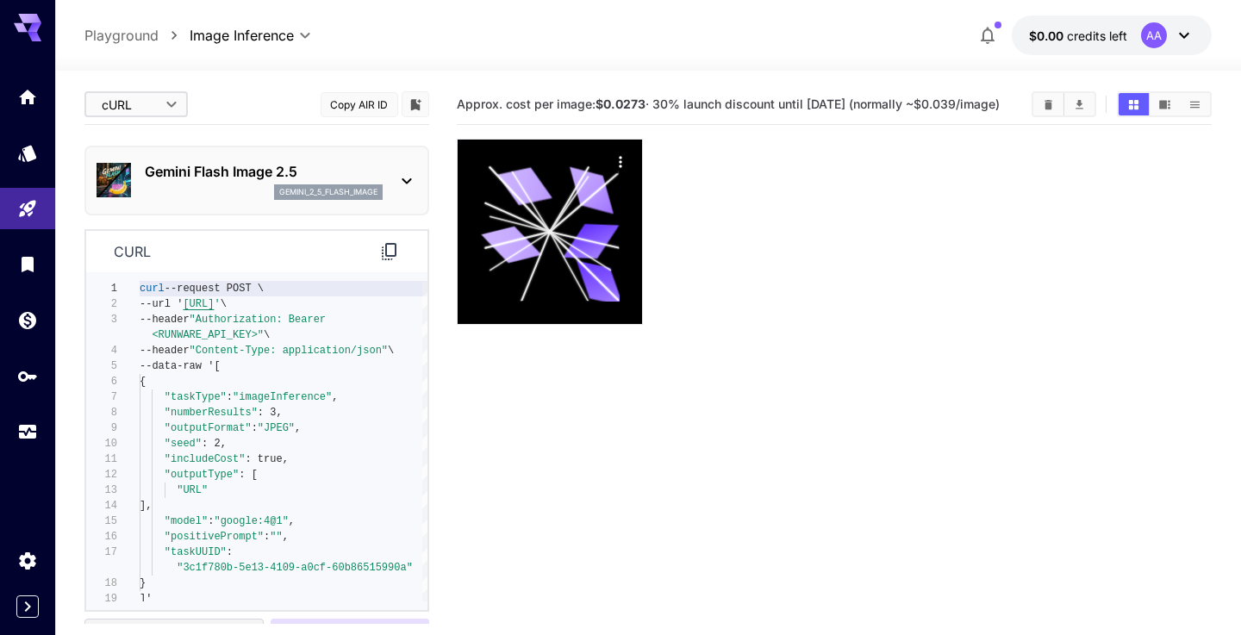
click at [169, 108] on body "**********" at bounding box center [620, 385] width 1241 height 771
click at [153, 134] on span "Editor" at bounding box center [136, 139] width 76 height 21
type input "****"
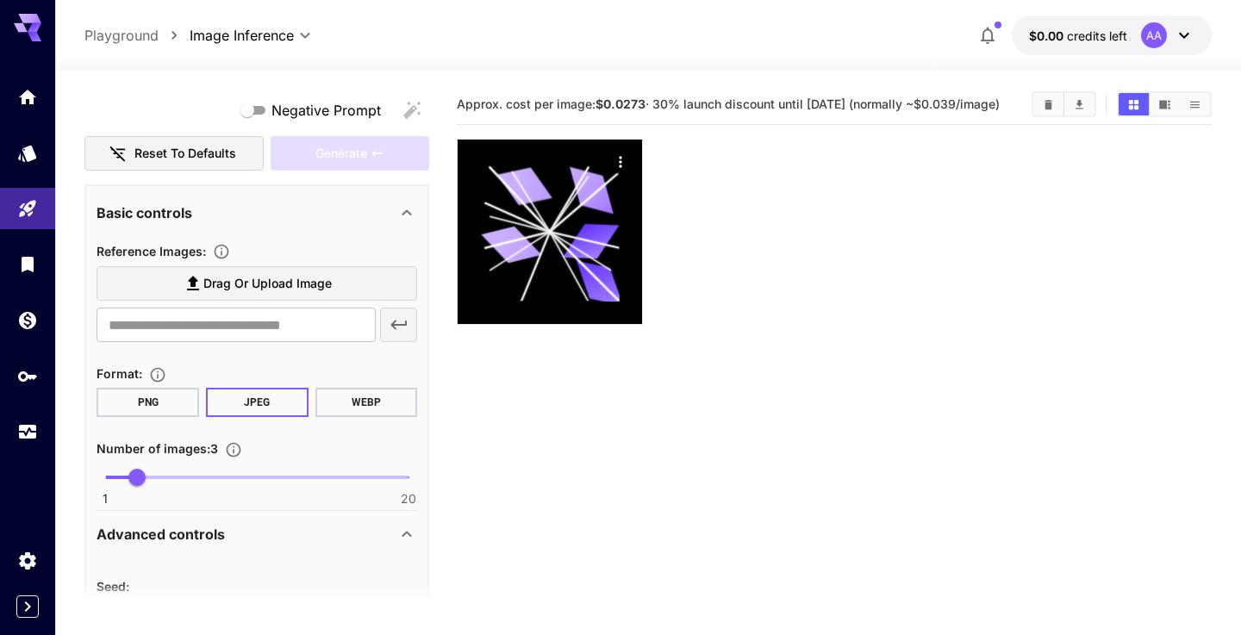
scroll to position [59, 0]
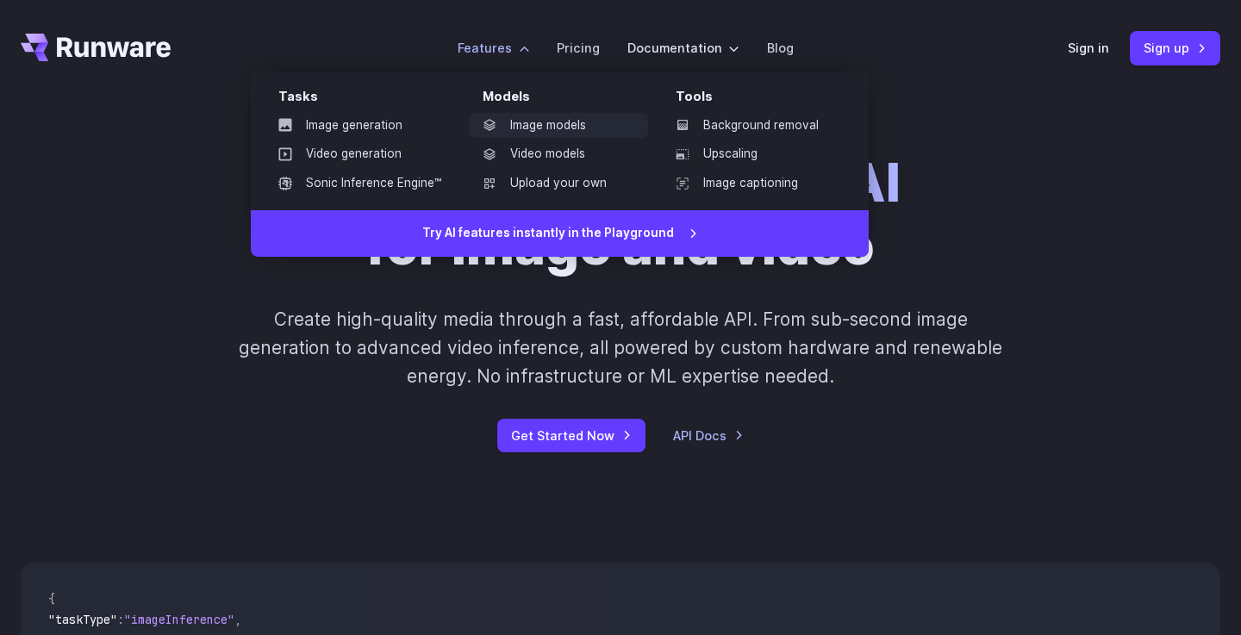
click at [541, 128] on link "Image models" at bounding box center [558, 126] width 179 height 26
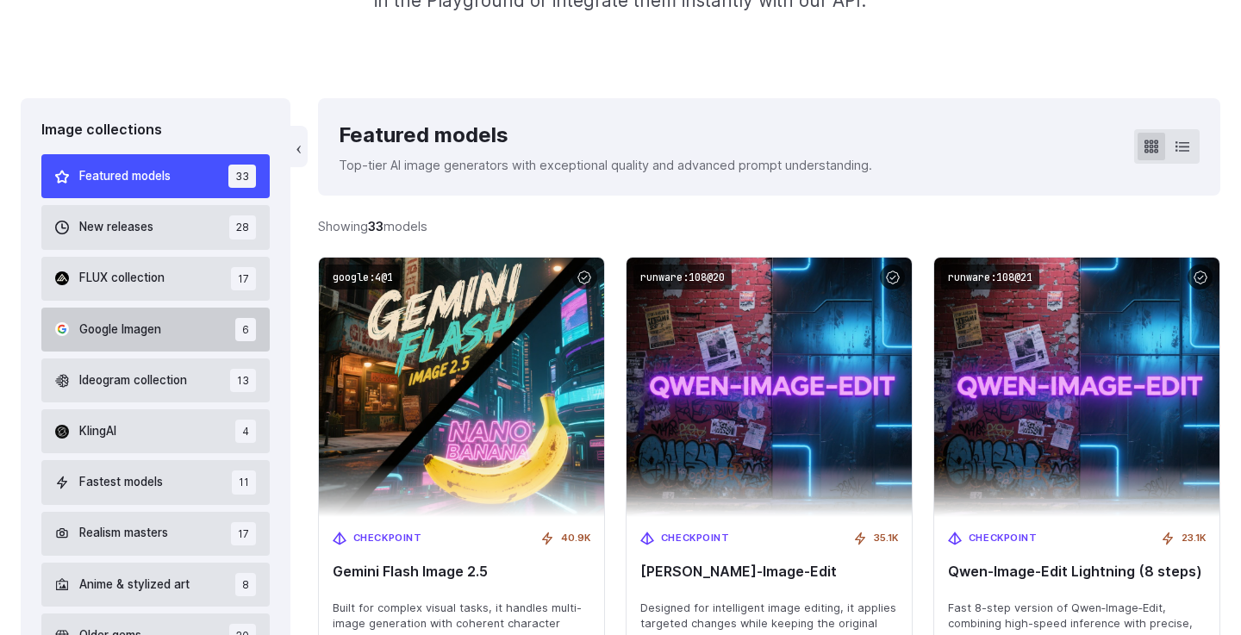
click at [223, 322] on button "Google Imagen 6" at bounding box center [155, 330] width 228 height 44
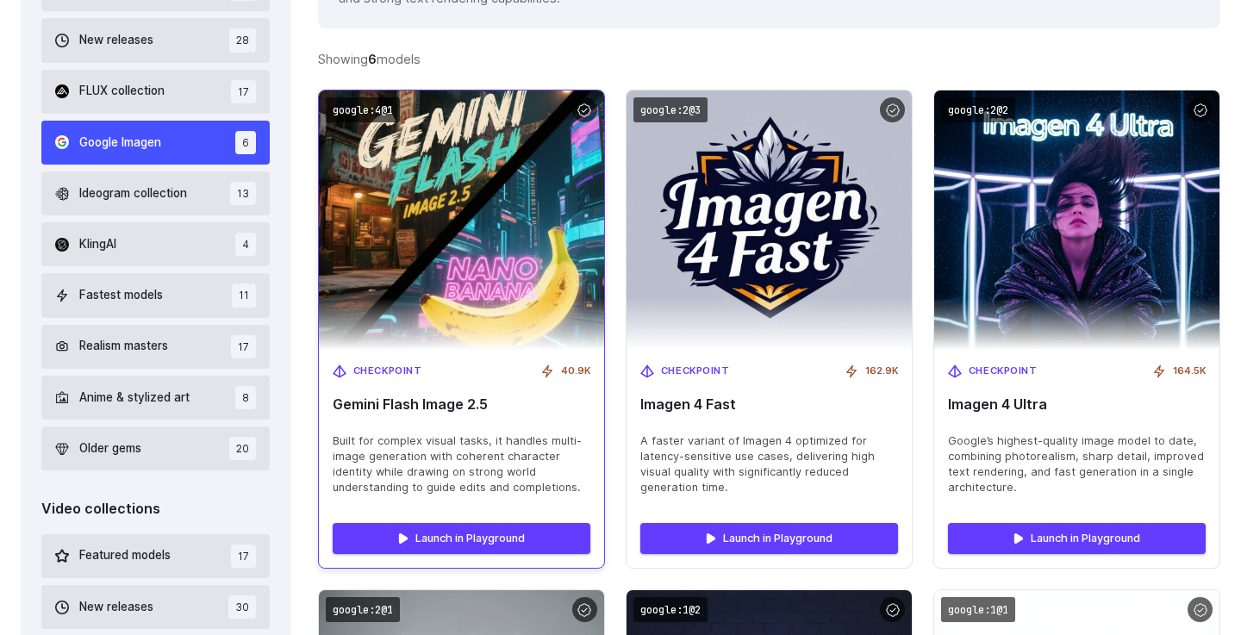
scroll to position [595, 0]
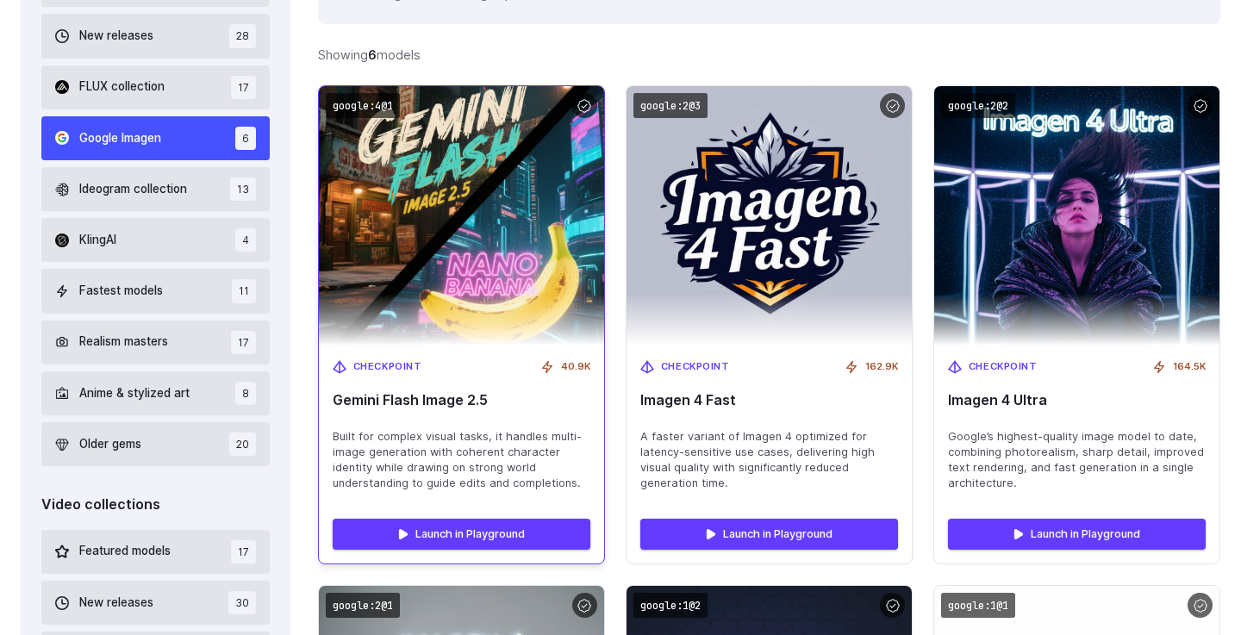
click at [418, 395] on span "Gemini Flash Image 2.5" at bounding box center [462, 400] width 258 height 16
copy div "Gemini Flash Image 2.5"
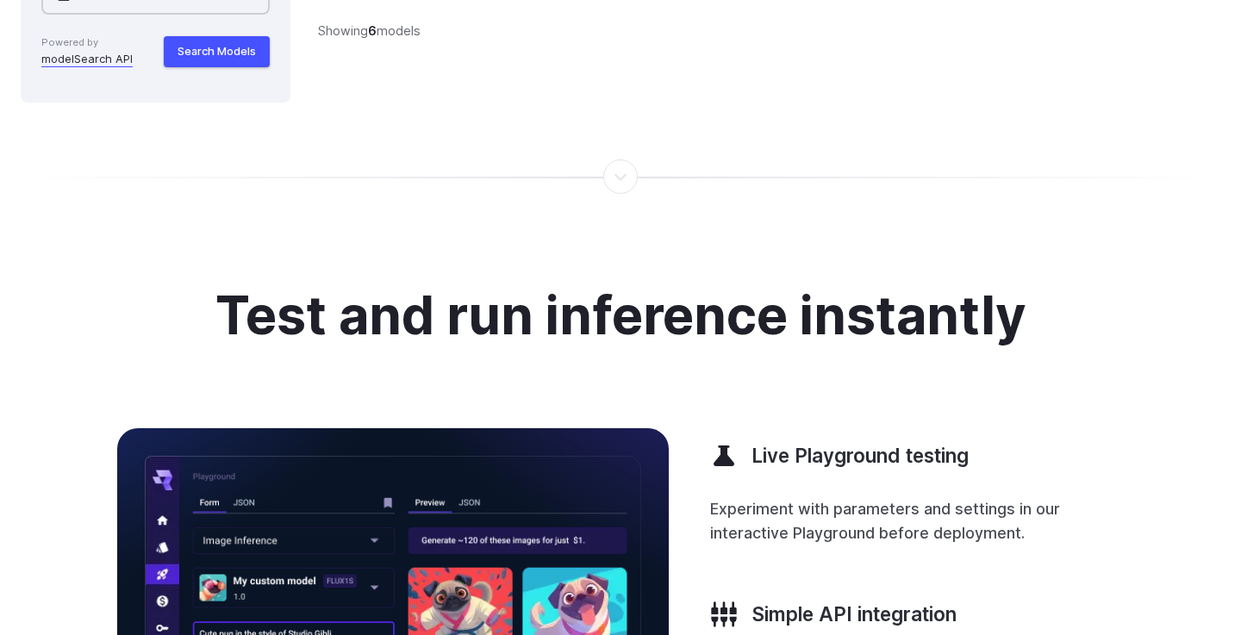
scroll to position [1871, 0]
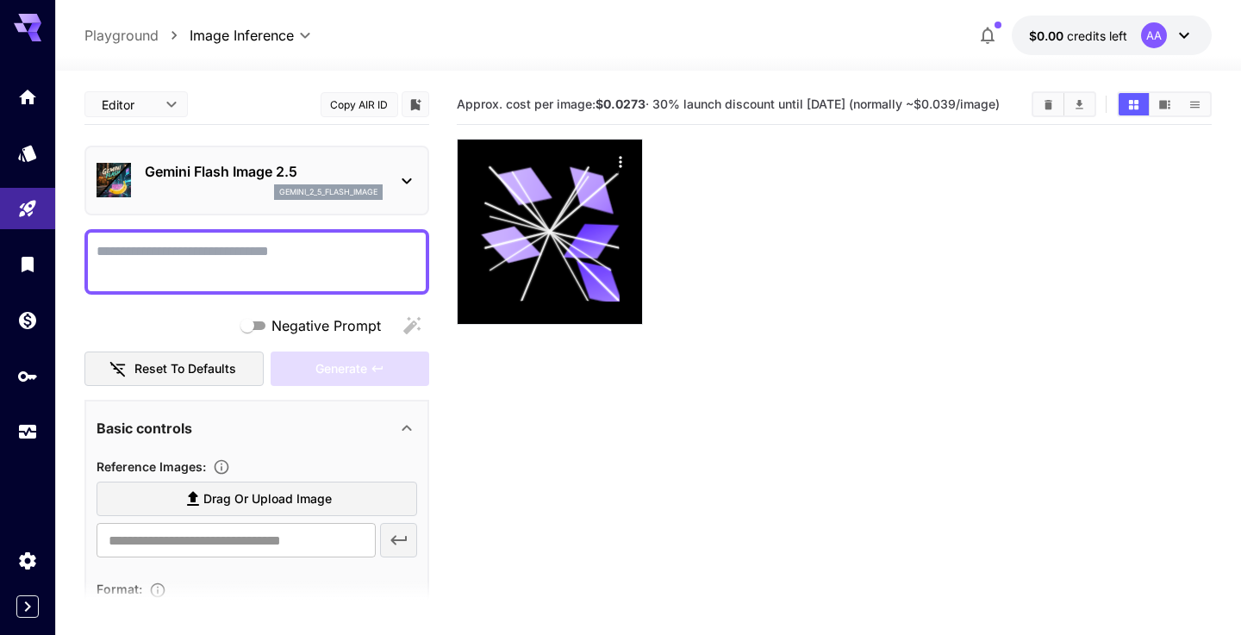
click at [823, 97] on span "Approx. cost per image: $0.0273 · 30% launch discount until [DATE] (normally ~$…" at bounding box center [728, 104] width 543 height 15
click at [631, 90] on div "Approx. cost per image: $0.0273 · 30% launch discount until [DATE] (normally ~$…" at bounding box center [834, 104] width 754 height 41
drag, startPoint x: 489, startPoint y: 115, endPoint x: 555, endPoint y: 116, distance: 66.4
click at [555, 113] on h5 "Approx. cost per image: $0.0273 · 30% launch discount until [DATE] (normally ~$…" at bounding box center [728, 105] width 543 height 16
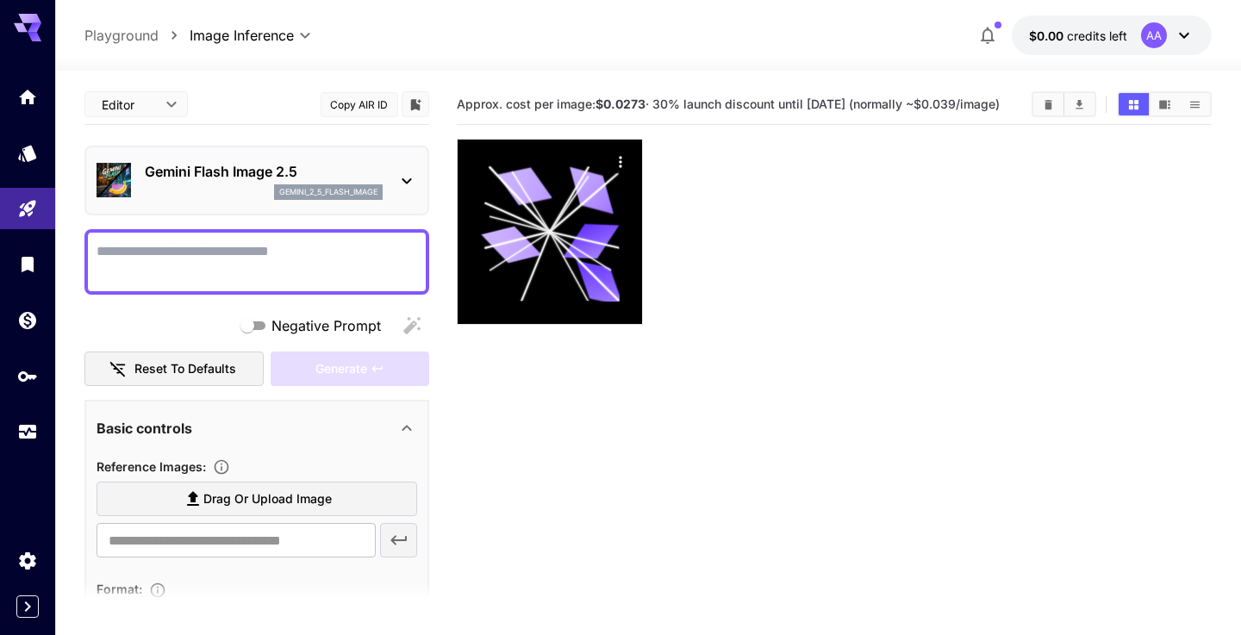
click at [611, 113] on h5 "Approx. cost per image: $0.0273 · 30% launch discount until [DATE] (normally ~$…" at bounding box center [728, 105] width 543 height 16
